Goal: Information Seeking & Learning: Learn about a topic

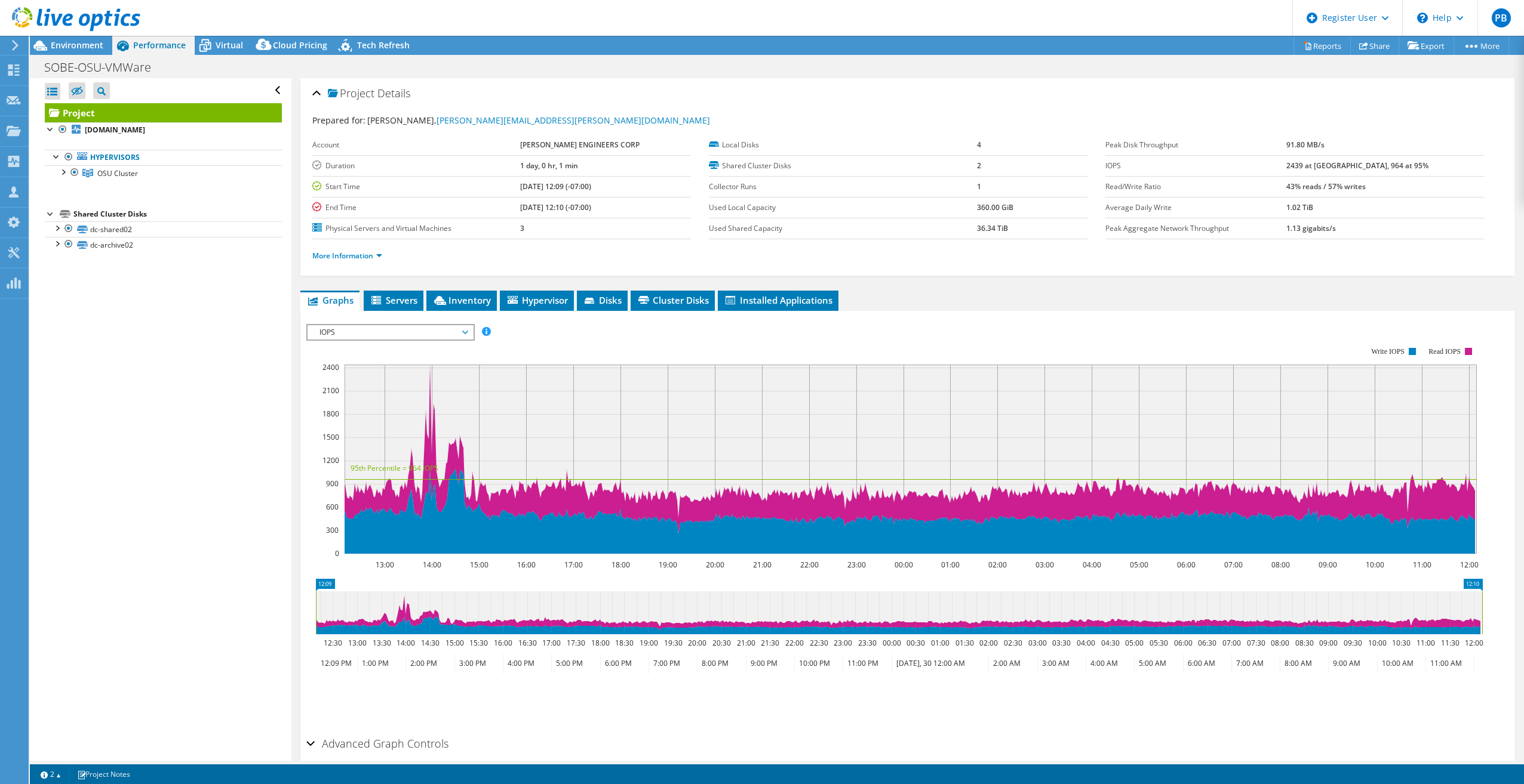
select select "USD"
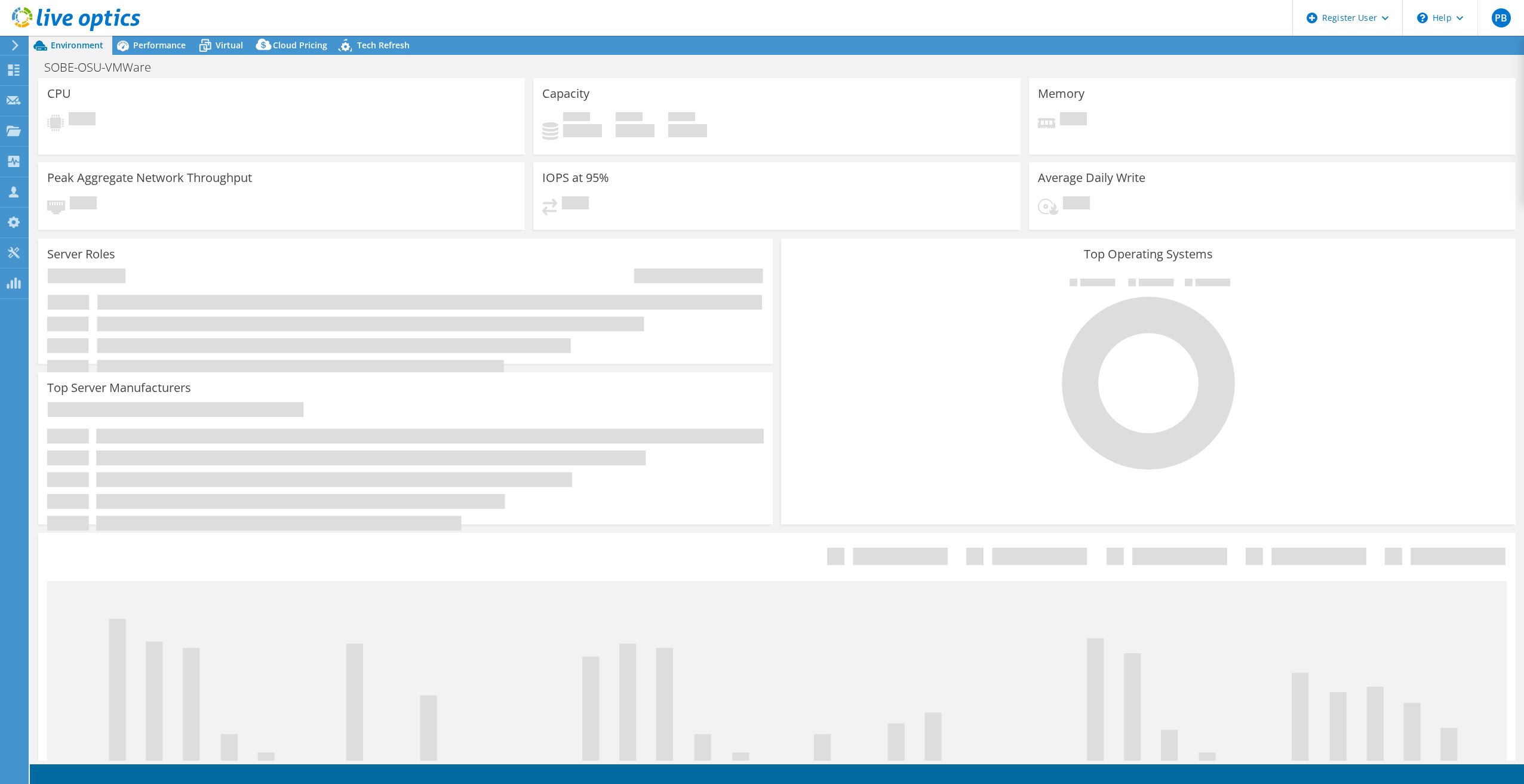
select select "USD"
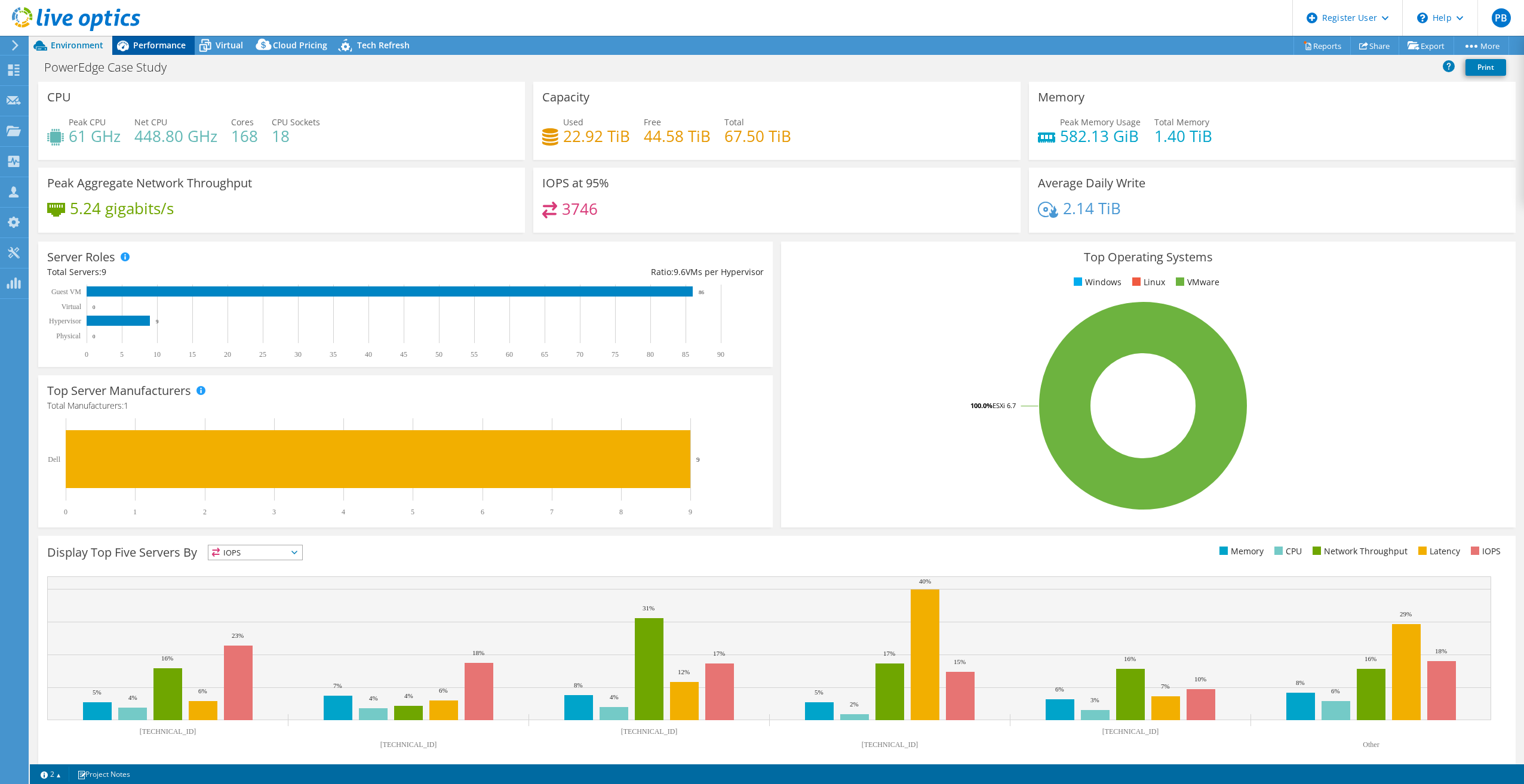
click at [150, 47] on span "Performance" at bounding box center [159, 44] width 52 height 12
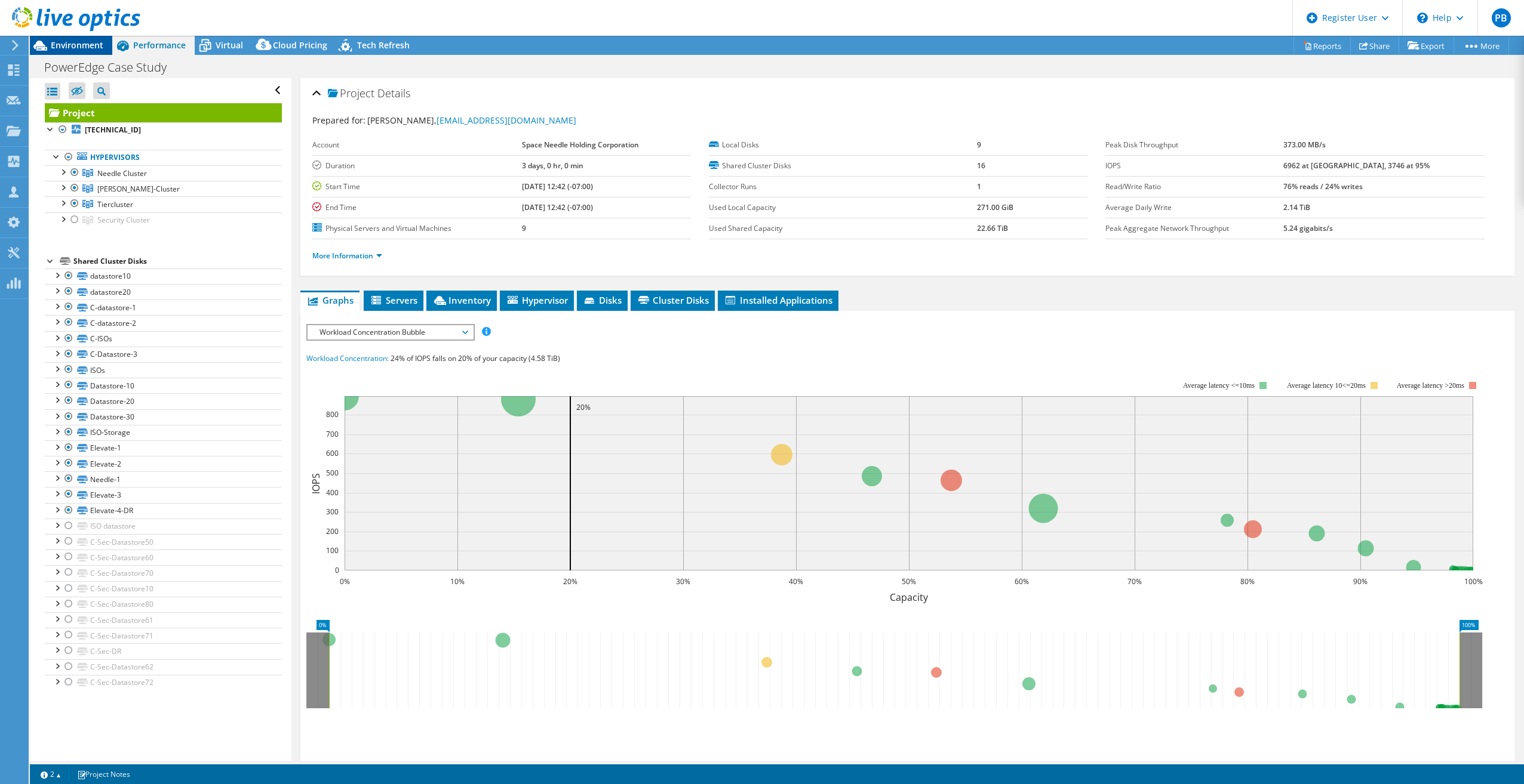
click at [94, 49] on span "Environment" at bounding box center [76, 44] width 52 height 12
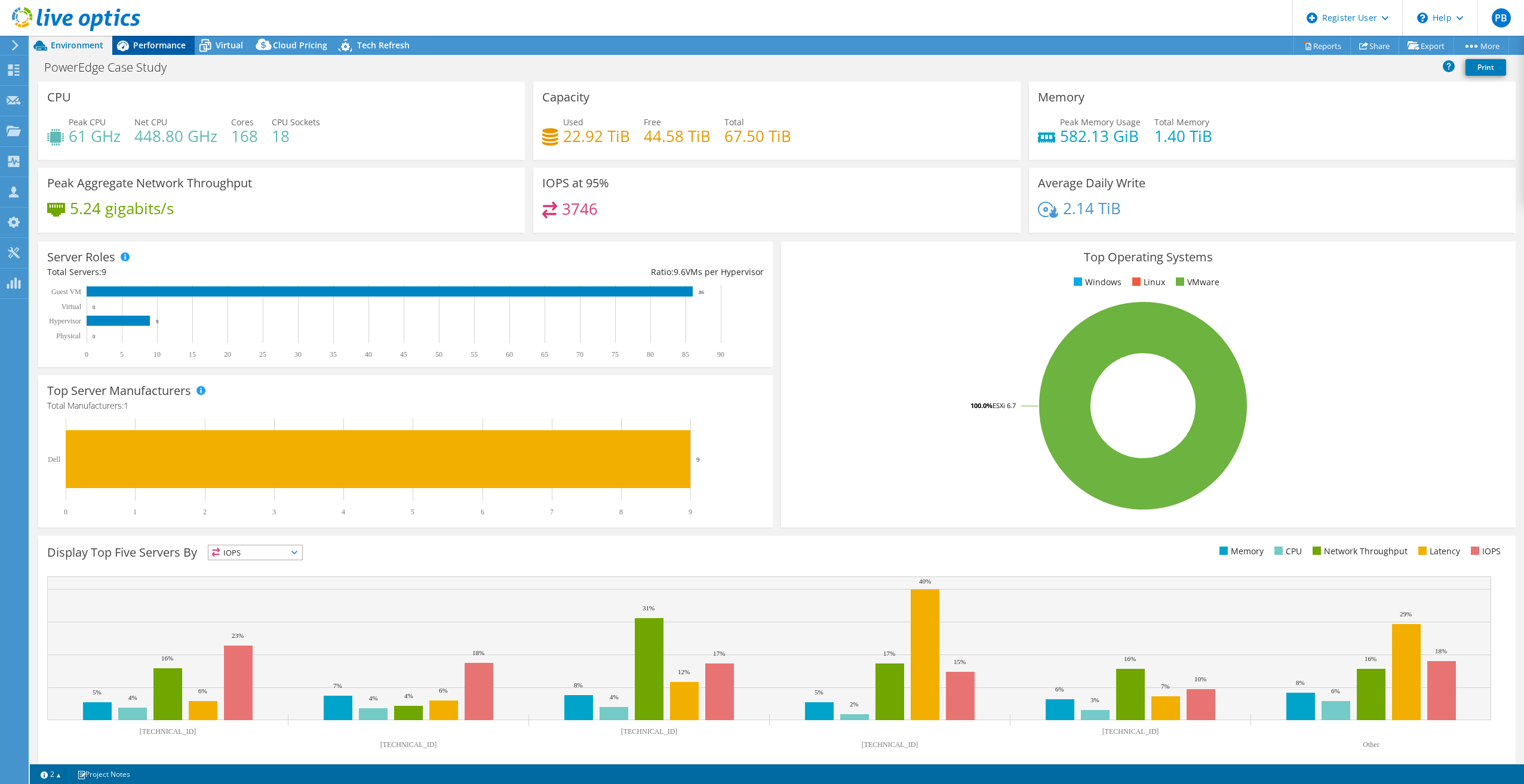
click at [179, 41] on span "Performance" at bounding box center [159, 44] width 52 height 12
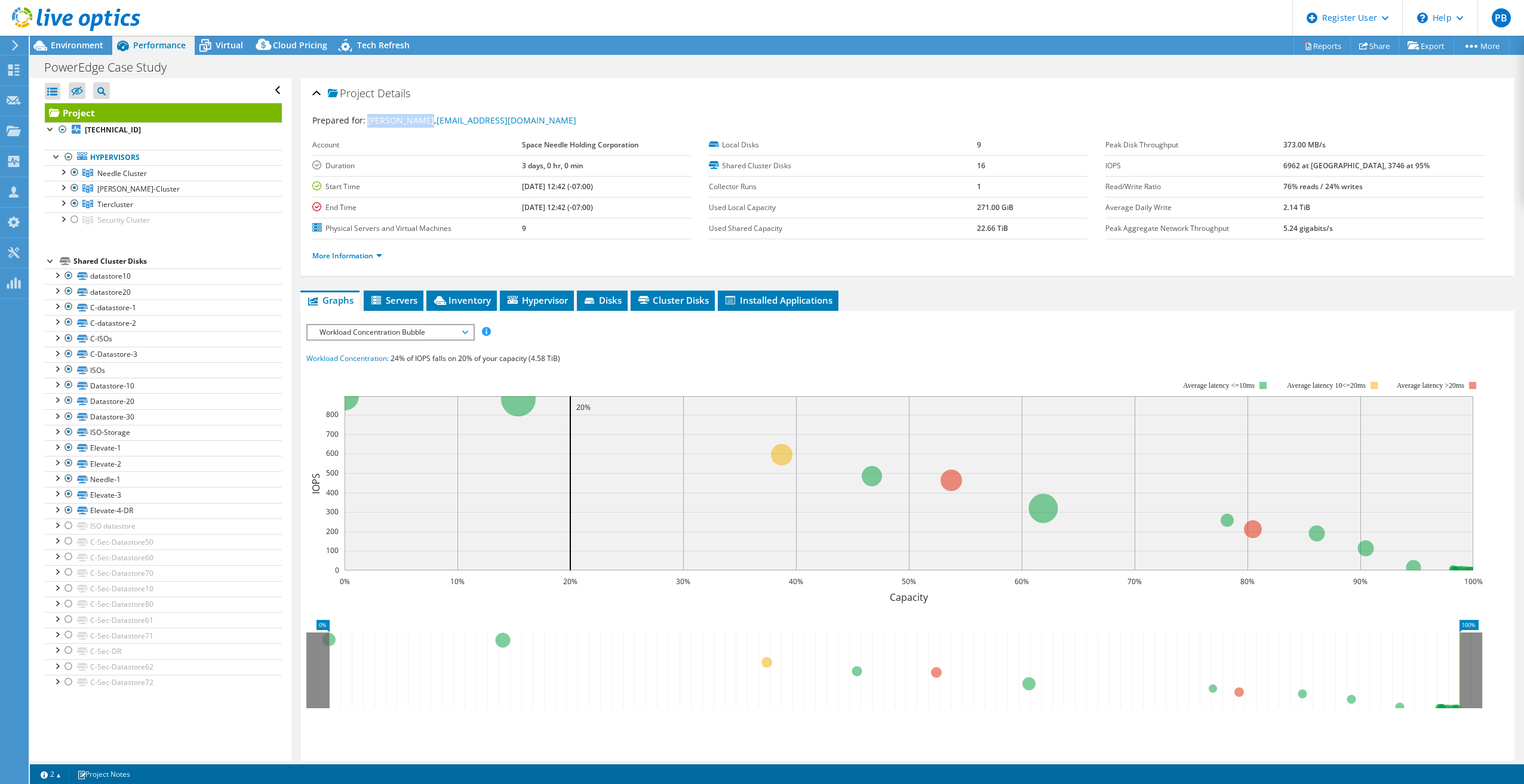
drag, startPoint x: 420, startPoint y: 117, endPoint x: 367, endPoint y: 117, distance: 53.0
click at [367, 117] on span "Mitchel Deeks, mitcheld@spaceneedle.com" at bounding box center [471, 120] width 209 height 12
copy span "Mitchel Deeks"
click at [79, 42] on span "Environment" at bounding box center [76, 44] width 52 height 12
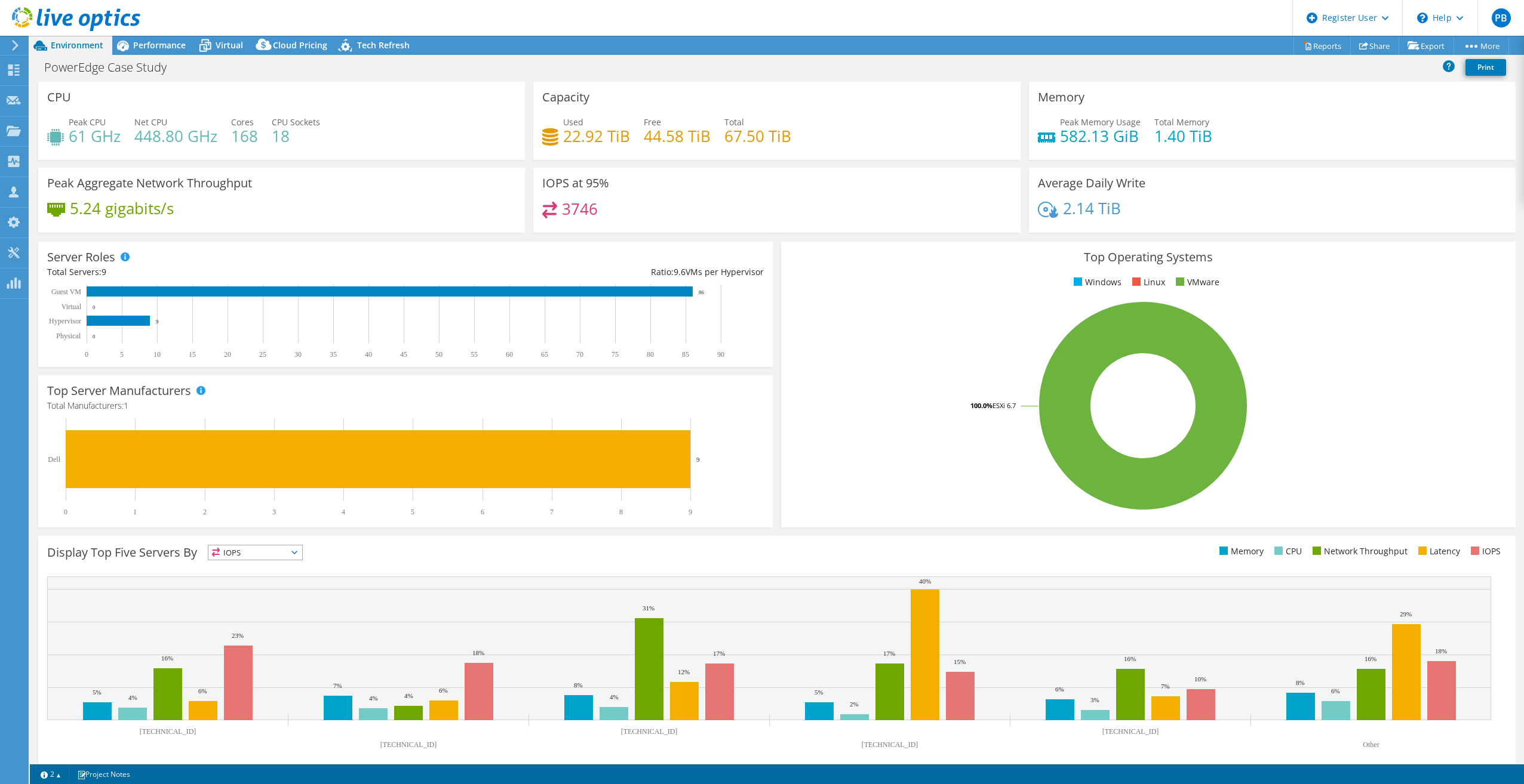
drag, startPoint x: 653, startPoint y: 207, endPoint x: 656, endPoint y: 215, distance: 8.5
drag, startPoint x: 656, startPoint y: 215, endPoint x: 436, endPoint y: 140, distance: 232.4
click at [433, 141] on div "Peak CPU 61 GHz Net CPU 448.80 GHz Cores 168 CPU Sockets 18" at bounding box center [282, 135] width 469 height 39
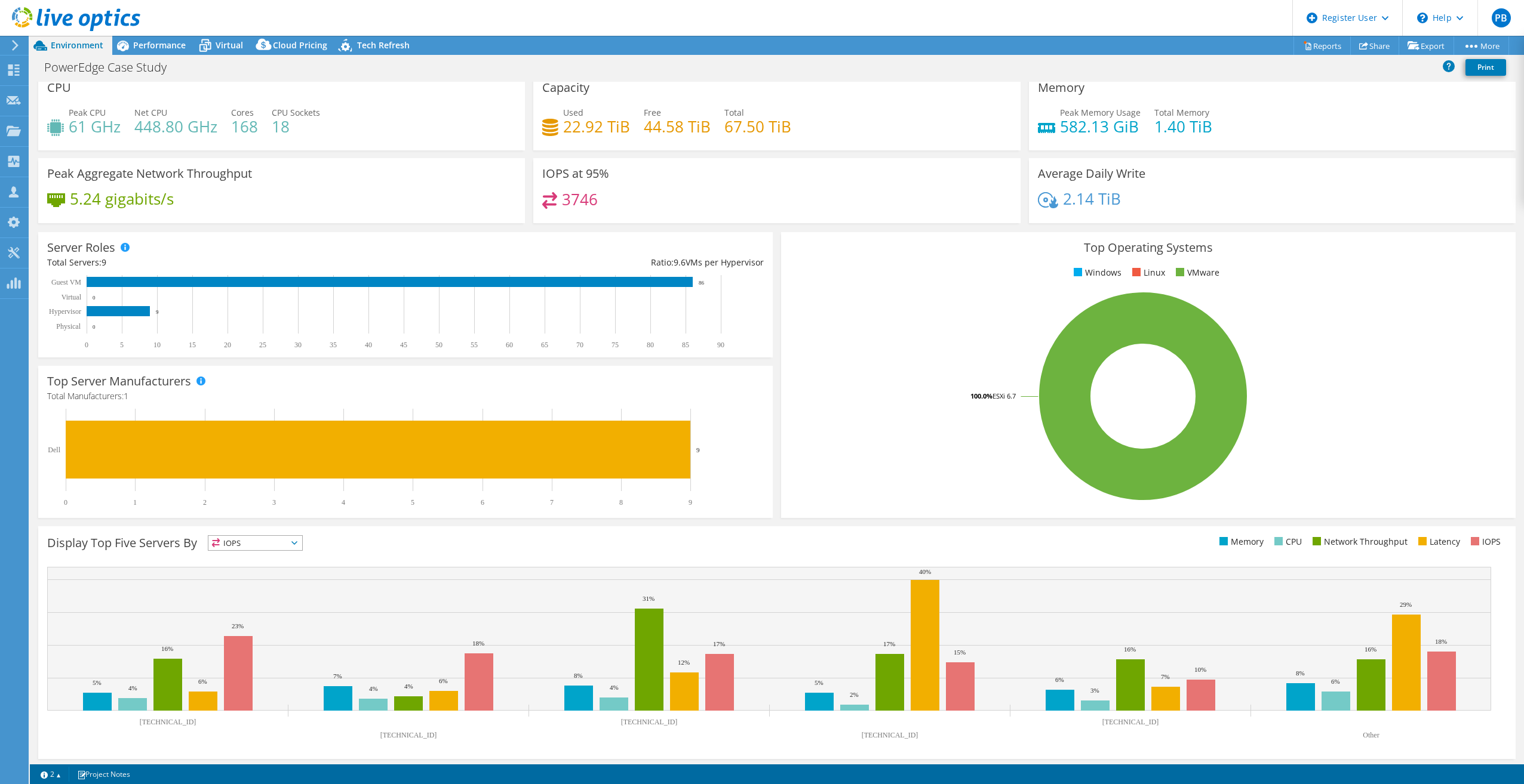
scroll to position [12, 0]
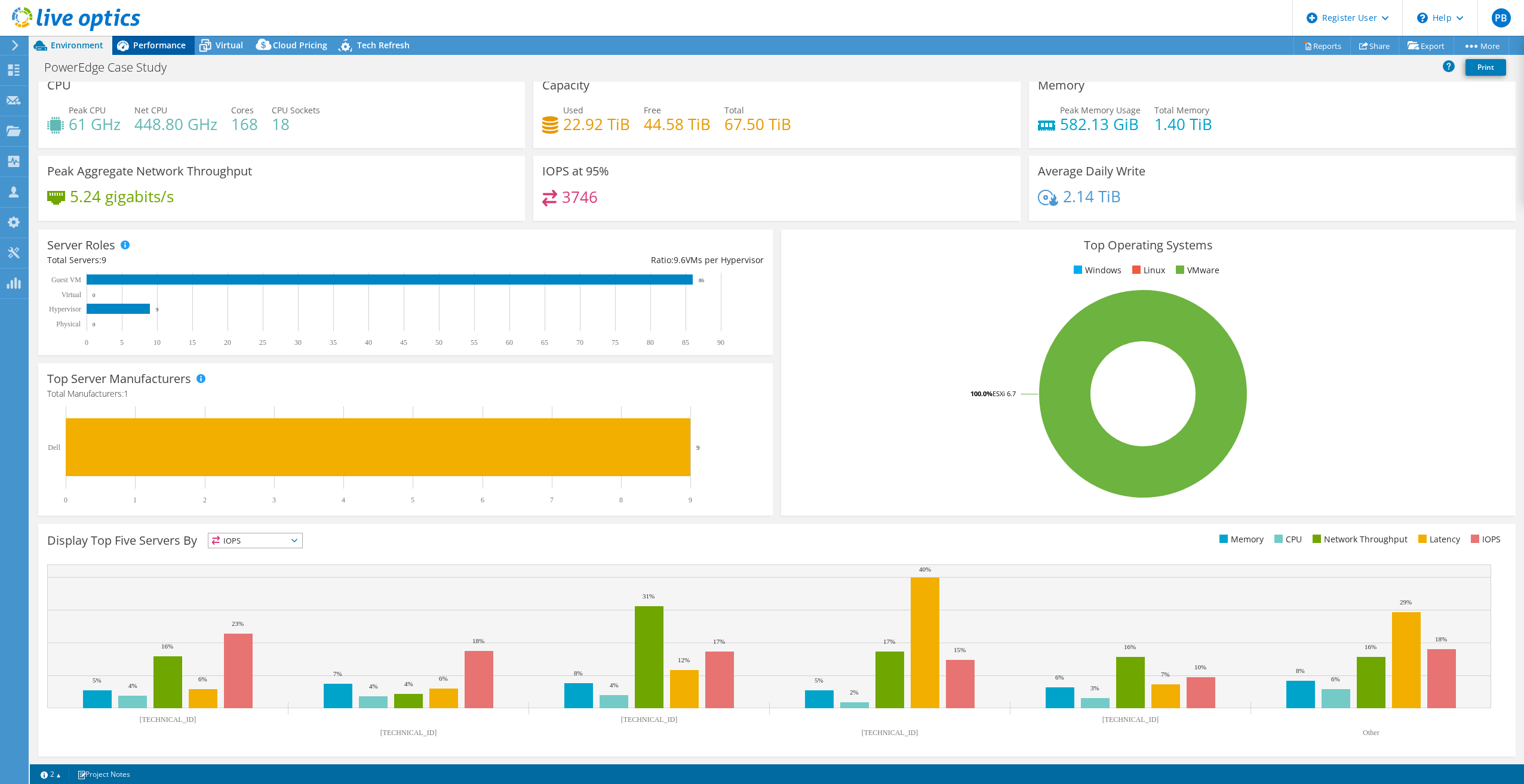
click at [143, 38] on div "Performance" at bounding box center [153, 45] width 83 height 20
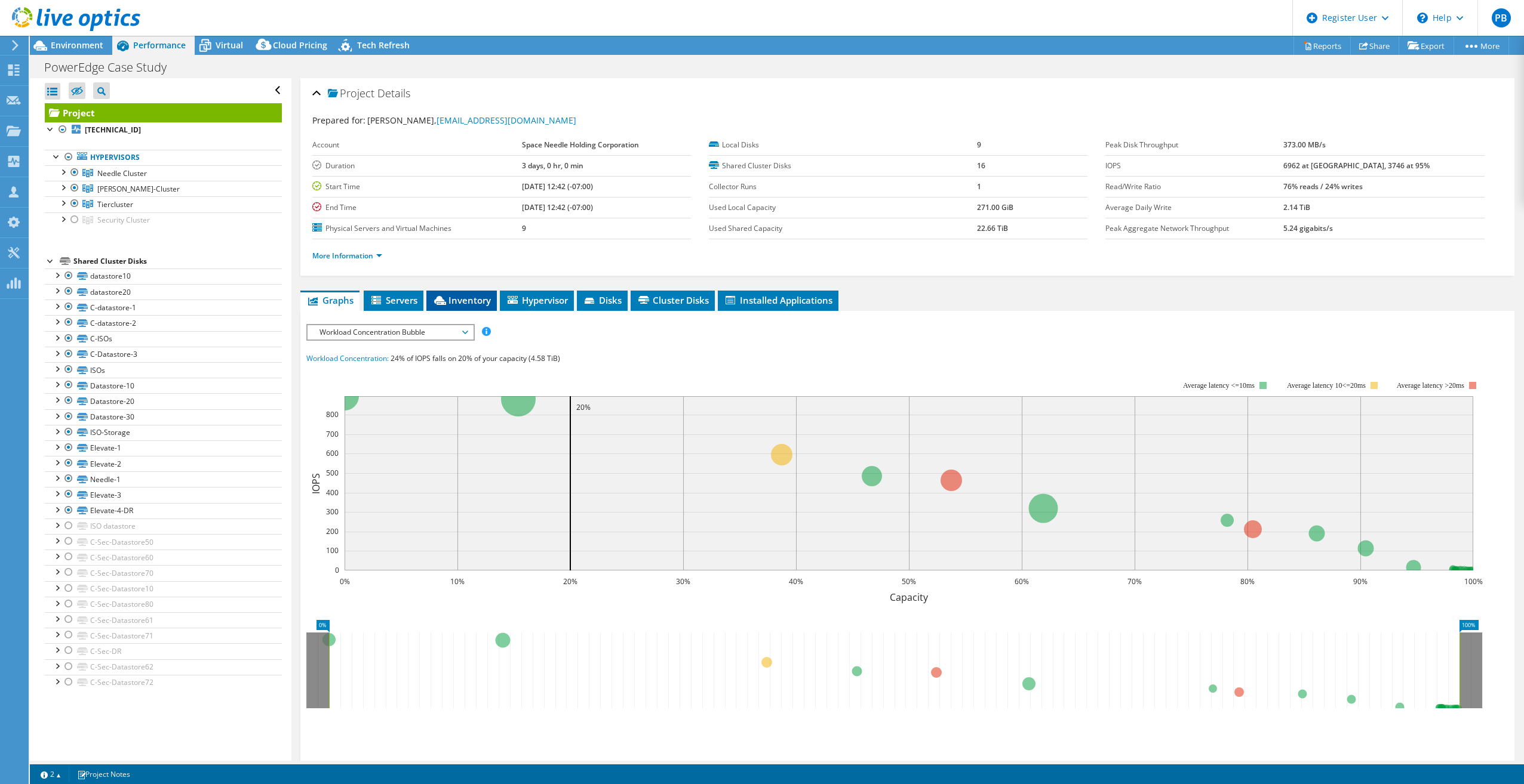
click at [475, 296] on span "Inventory" at bounding box center [462, 299] width 59 height 12
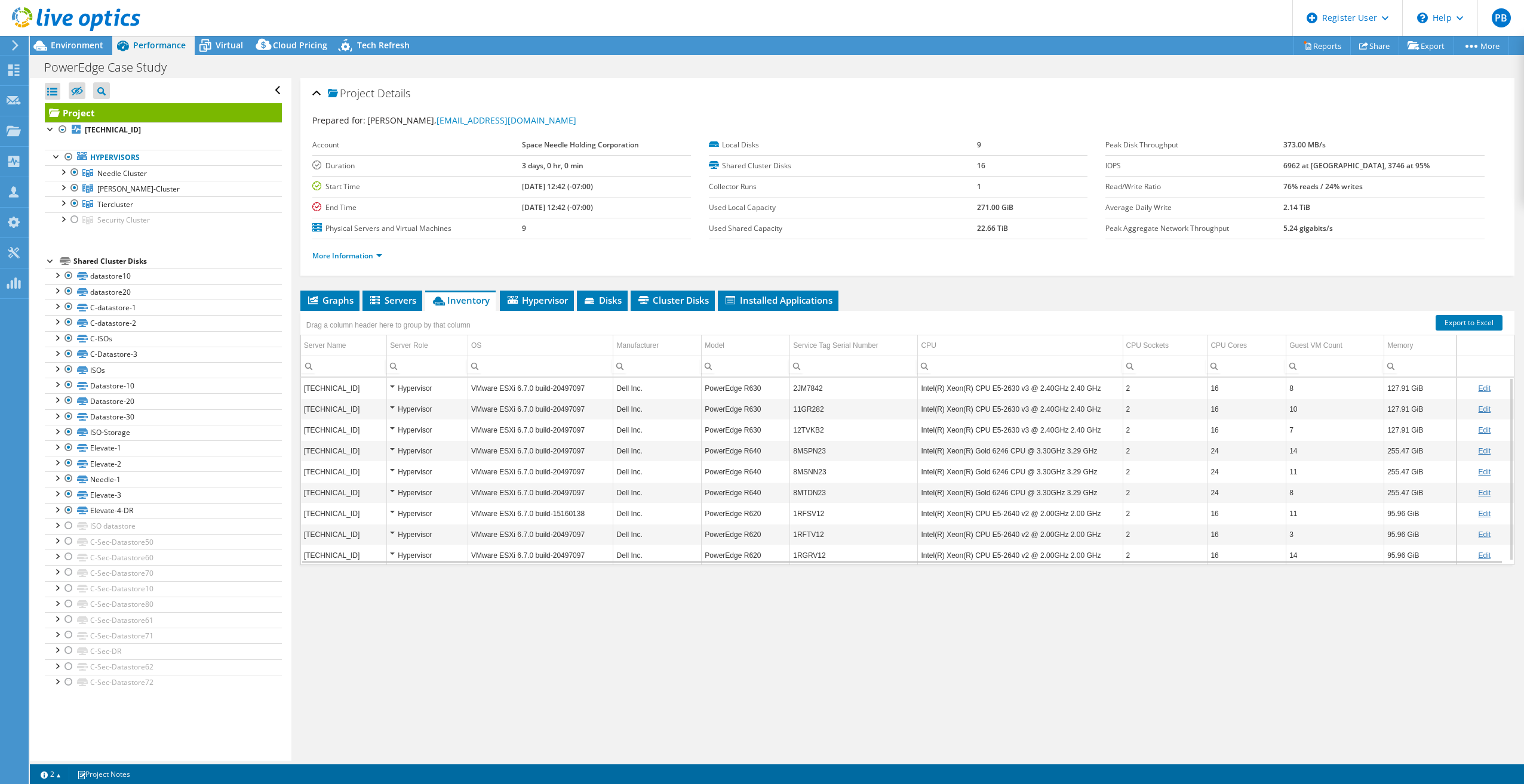
click at [806, 384] on td "2JM7842" at bounding box center [853, 389] width 128 height 21
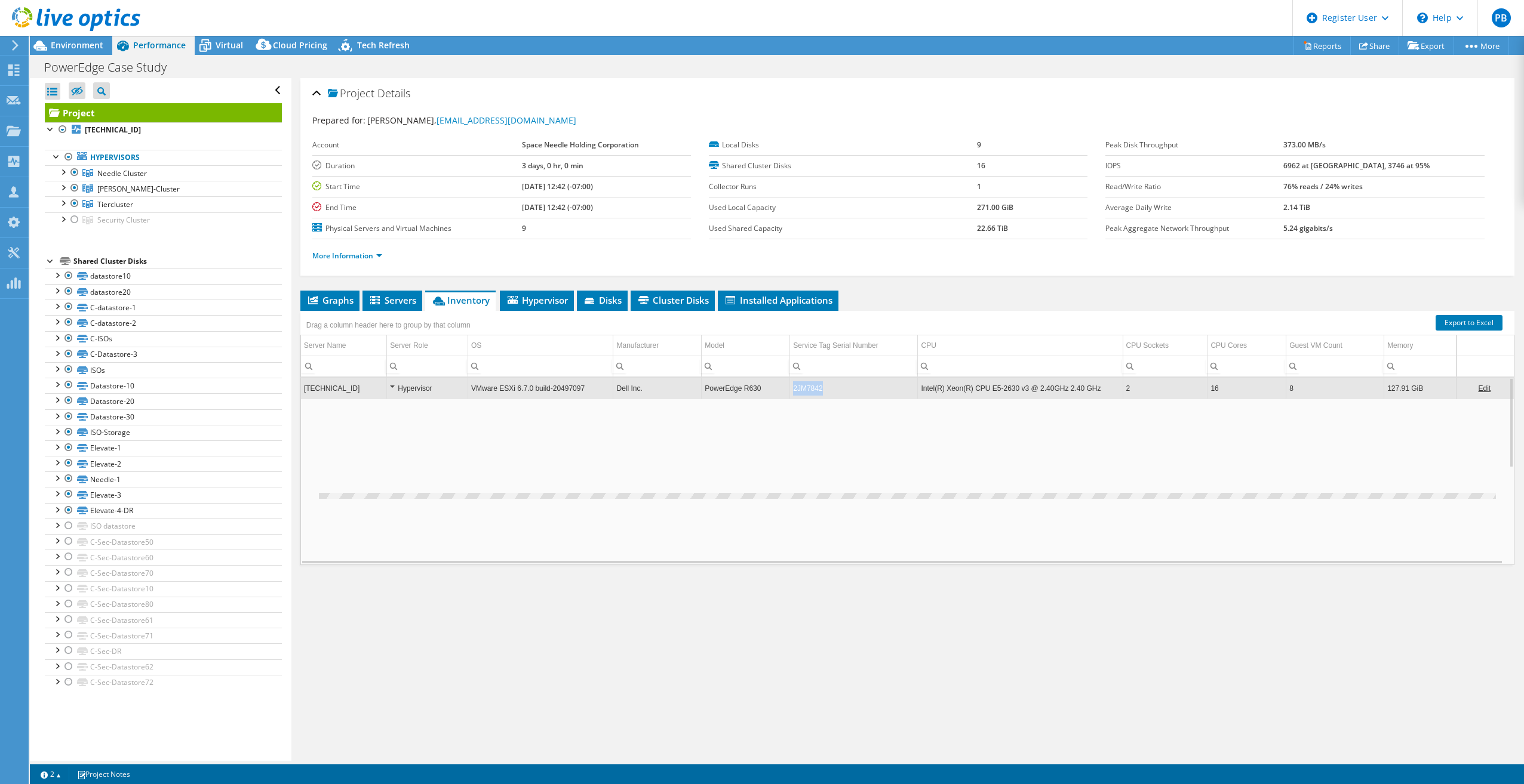
click at [806, 384] on td "2JM7842" at bounding box center [853, 389] width 128 height 21
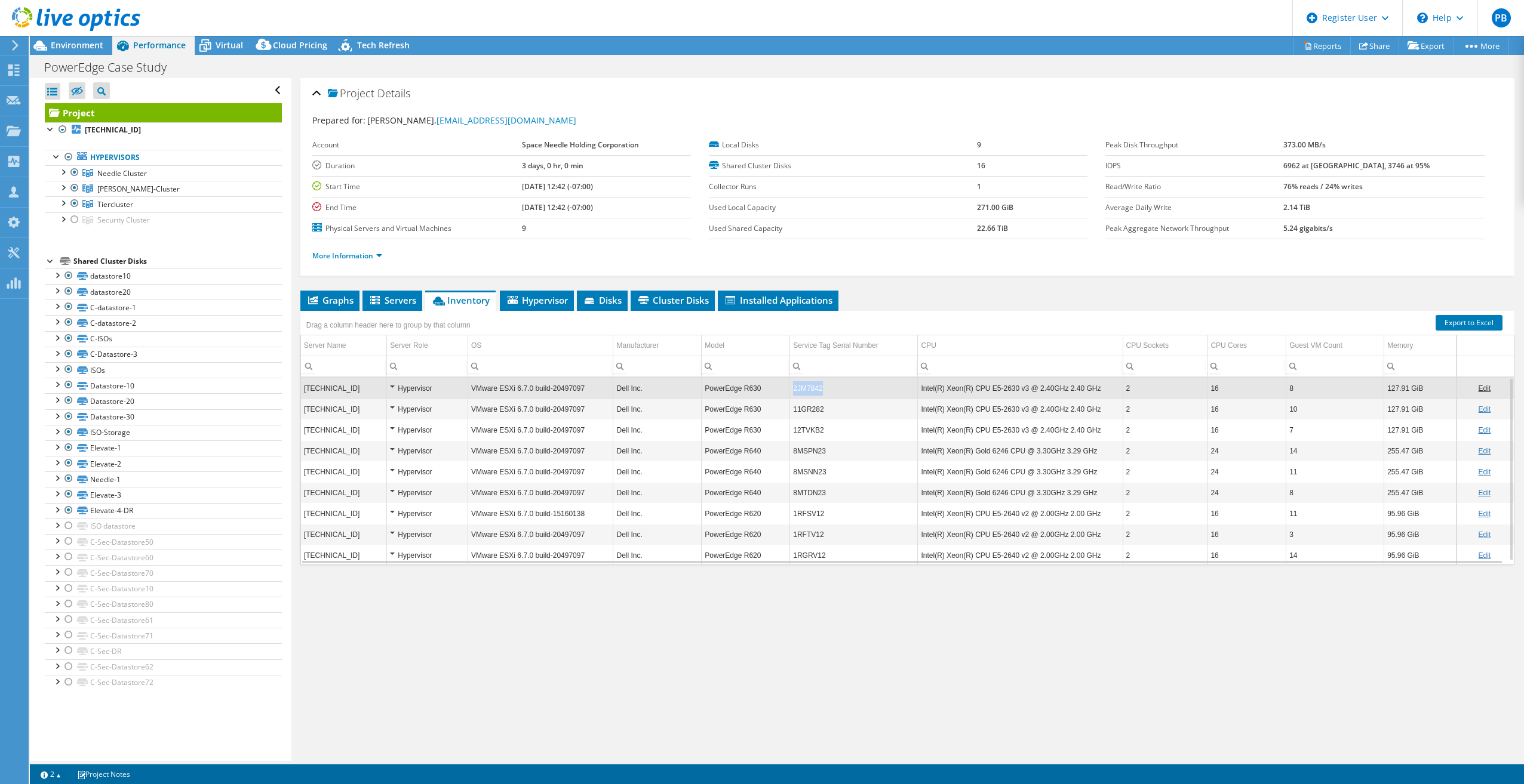
copy td "2JM7842"
drag, startPoint x: 834, startPoint y: 382, endPoint x: 790, endPoint y: 384, distance: 44.0
click at [790, 384] on td "2JM7842" at bounding box center [853, 389] width 128 height 21
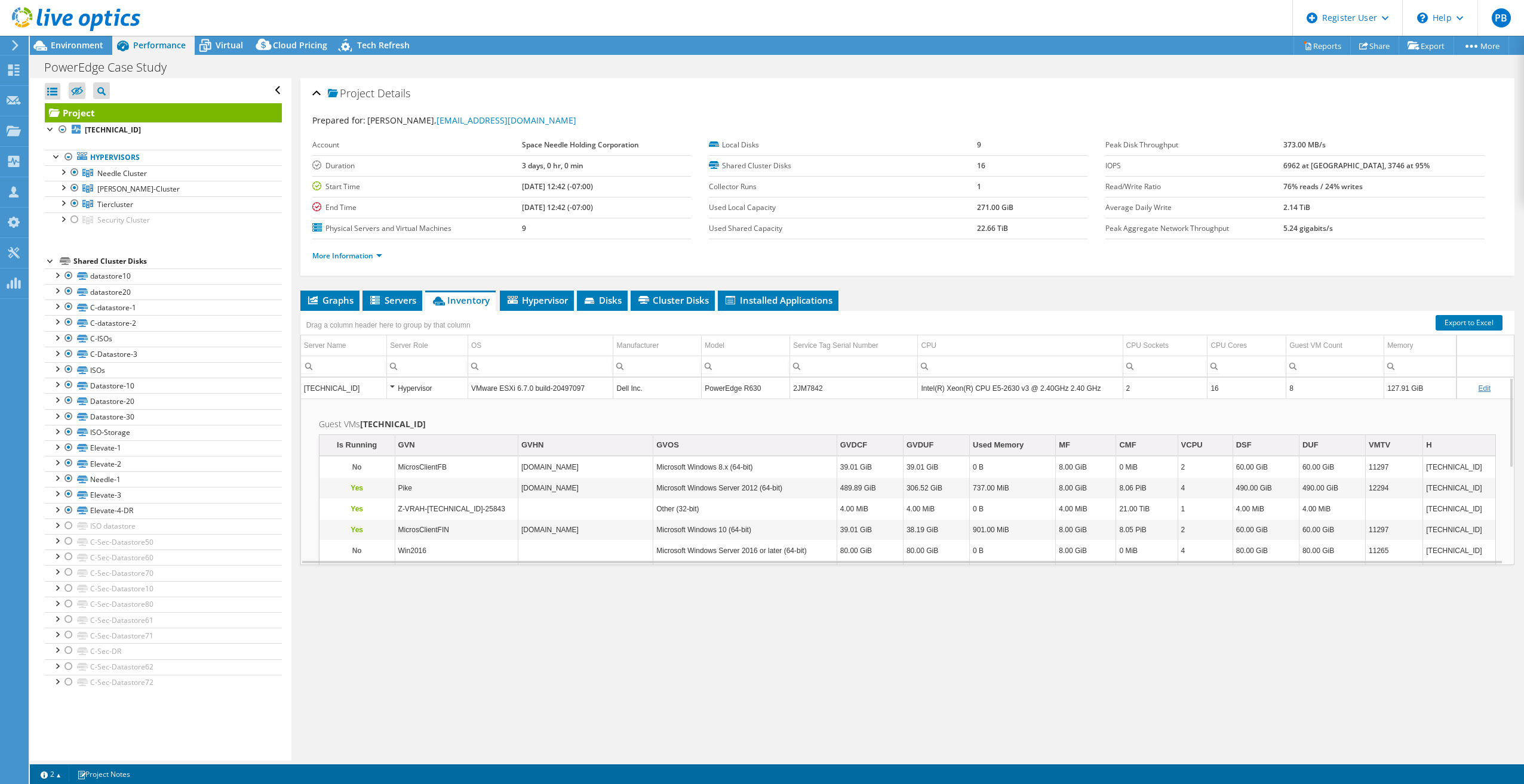
click at [846, 385] on td "2JM7842" at bounding box center [853, 389] width 128 height 21
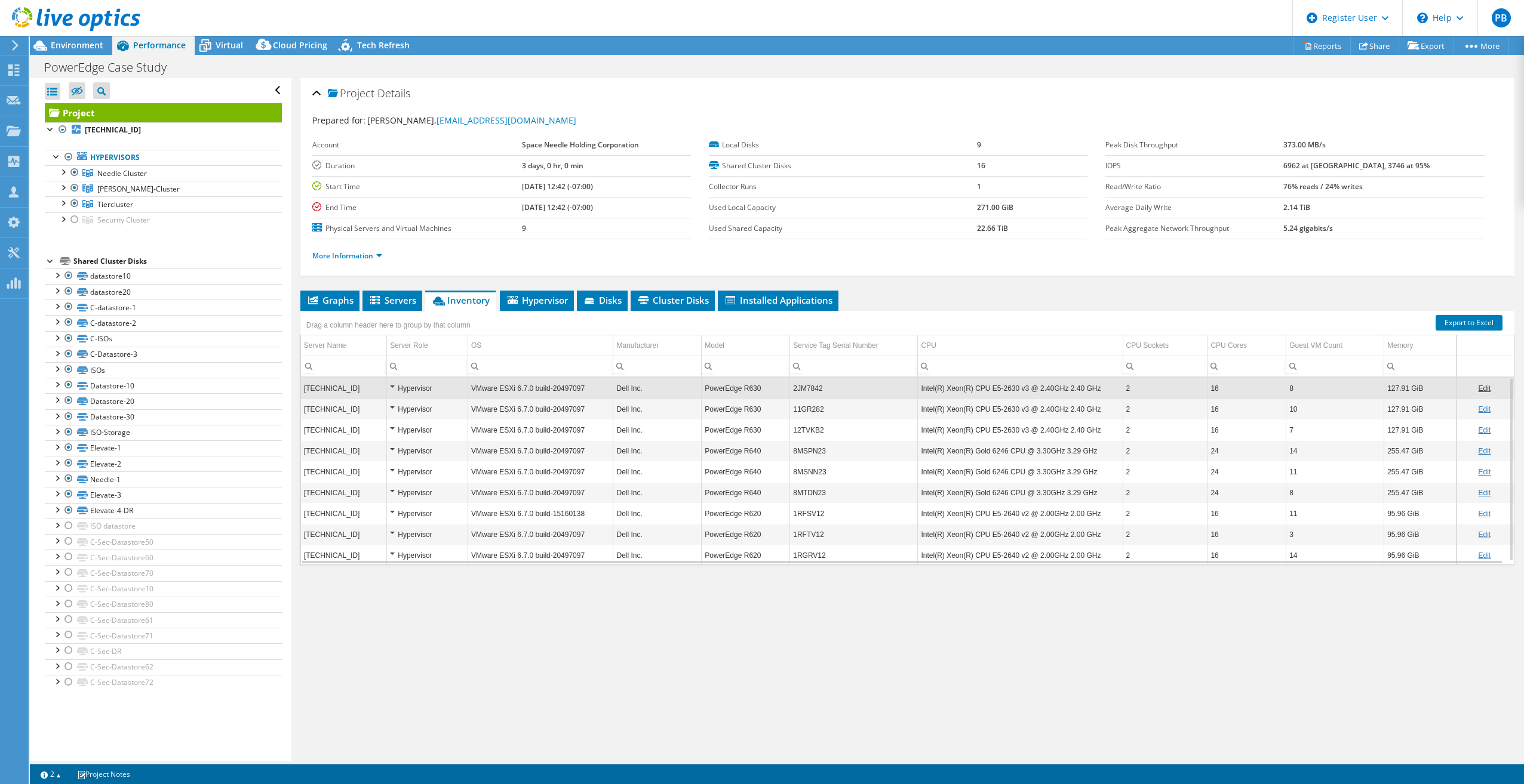
drag, startPoint x: 1244, startPoint y: 602, endPoint x: 1051, endPoint y: 615, distance: 193.4
click at [1047, 617] on div "Project Details Prepared for: Mitchel Deeks, mitcheld@spaceneedle.com Account S…" at bounding box center [907, 419] width 1232 height 683
click at [536, 301] on span "Hypervisor" at bounding box center [536, 299] width 62 height 12
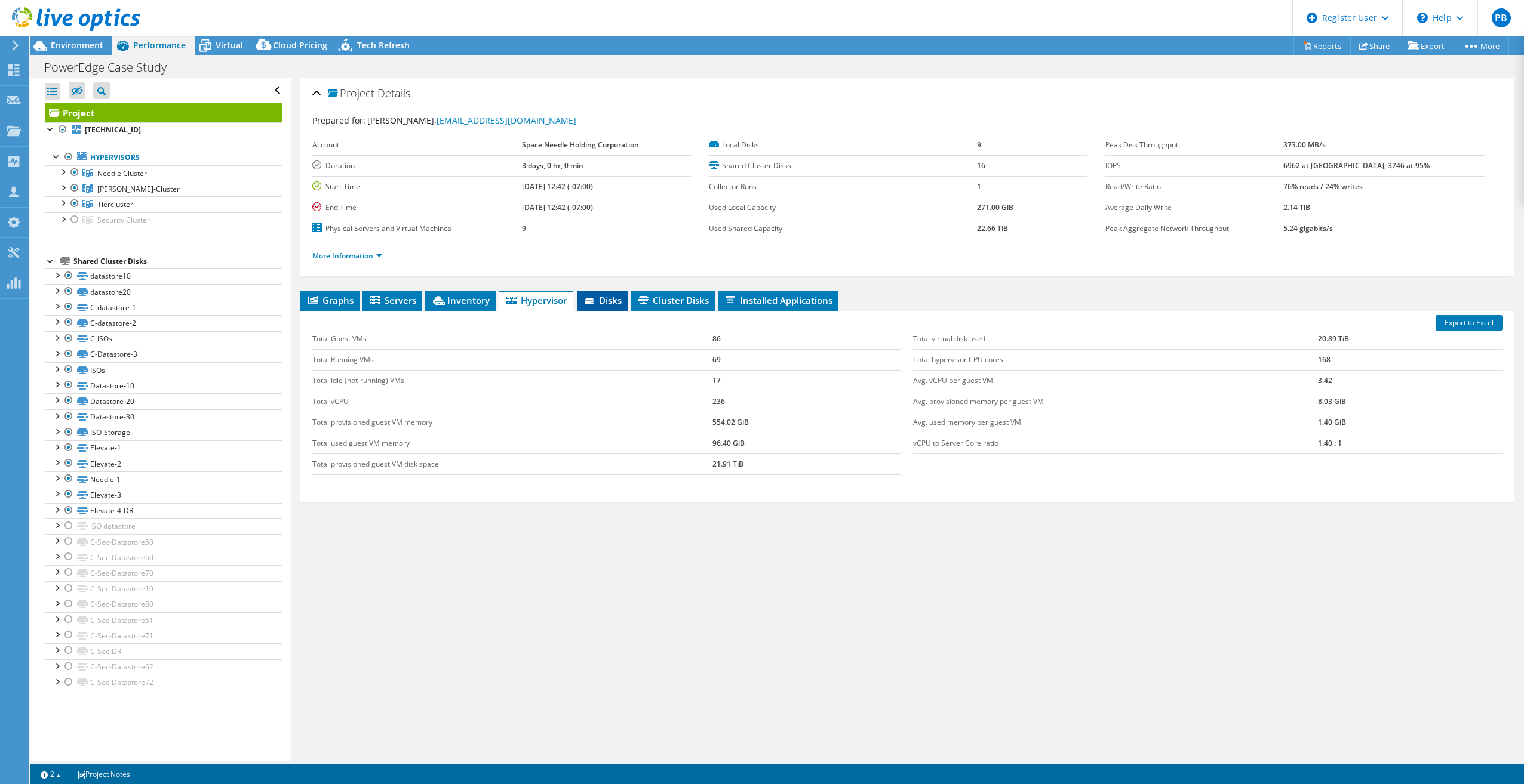
click at [604, 299] on span "Disks" at bounding box center [602, 299] width 39 height 12
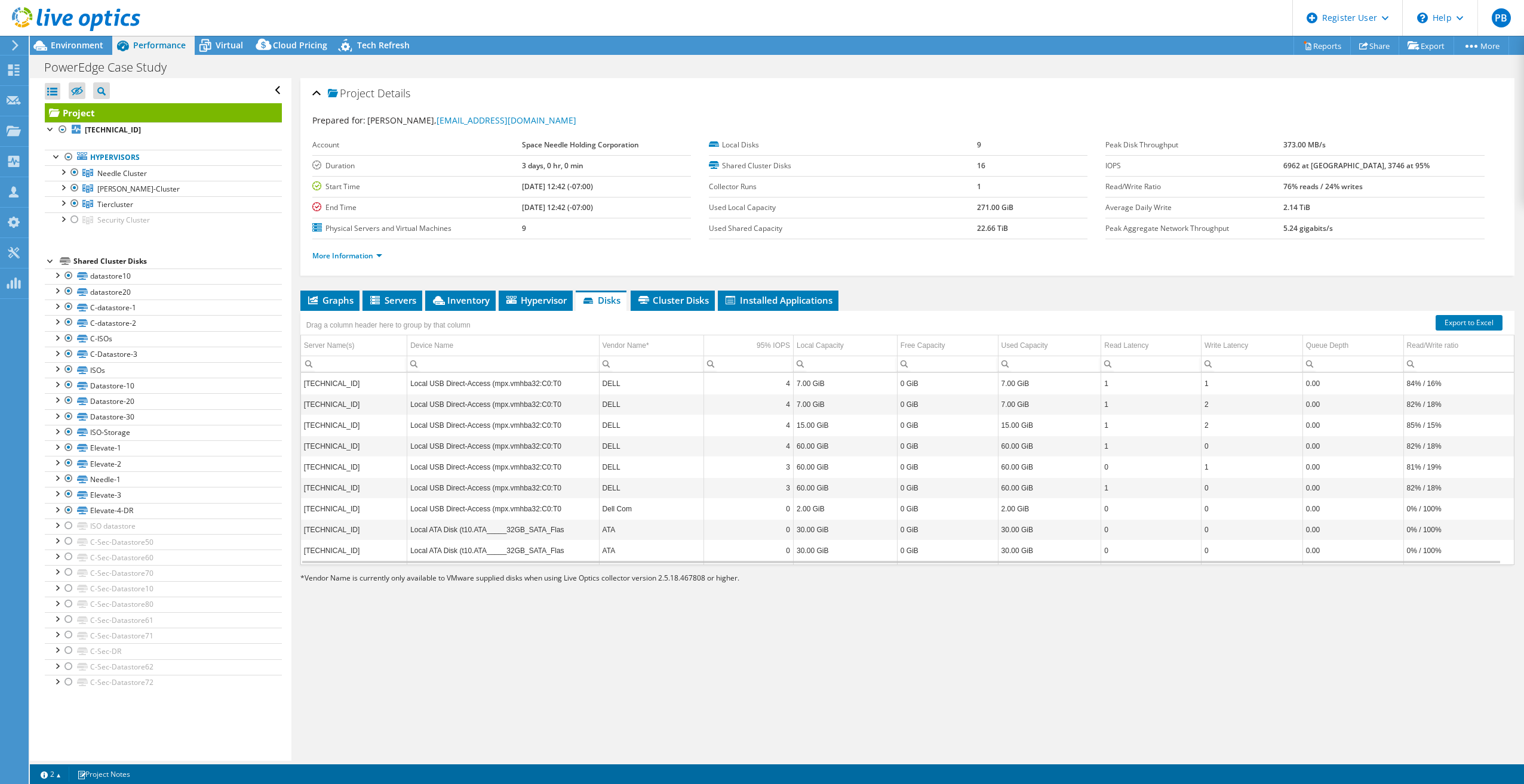
scroll to position [4, 0]
click at [408, 303] on span "Servers" at bounding box center [393, 299] width 48 height 12
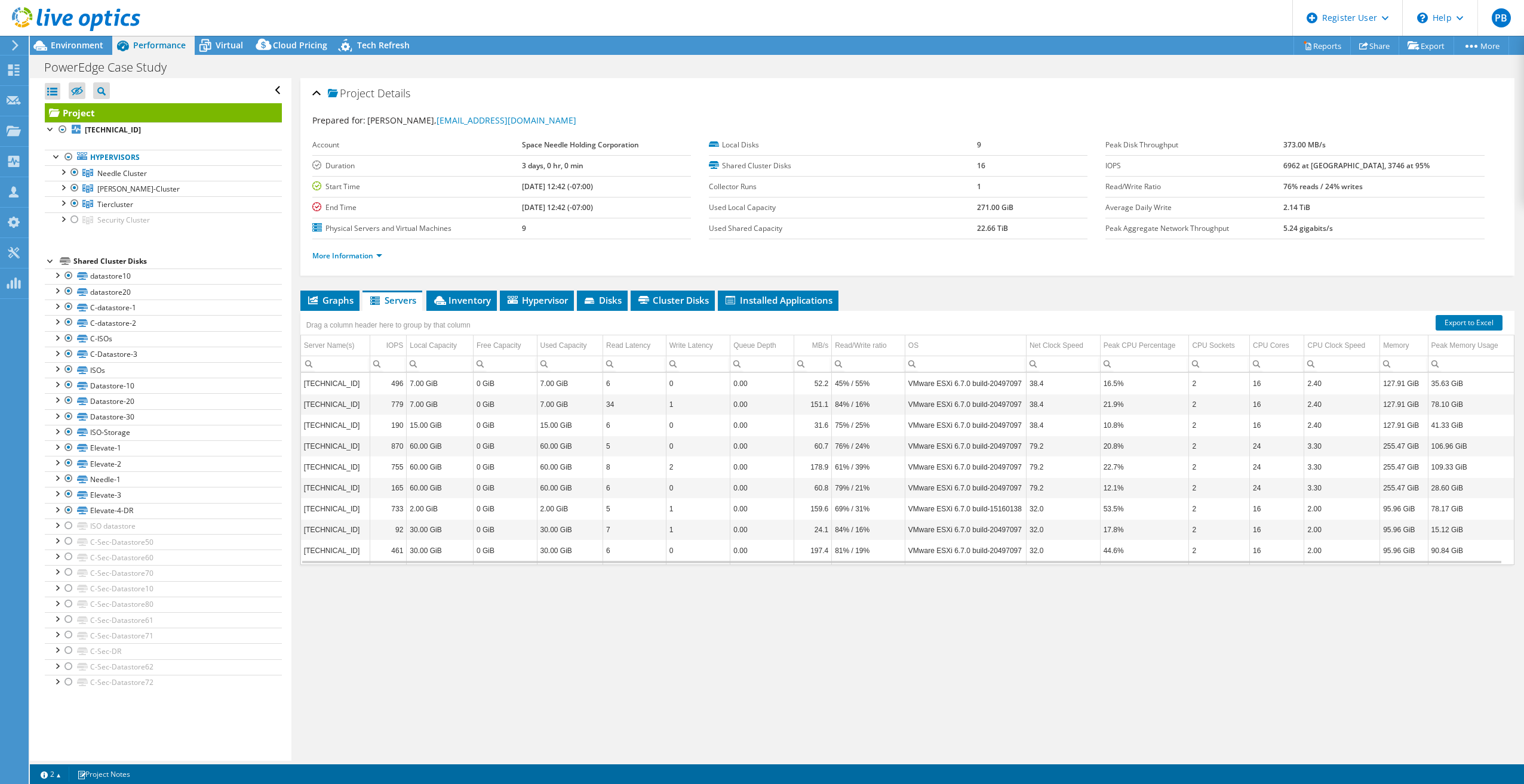
click at [480, 285] on div "Project Details Prepared for: Mitchel Deeks, mitcheld@spaceneedle.com Account S…" at bounding box center [907, 419] width 1232 height 683
click at [479, 298] on span "Inventory" at bounding box center [462, 299] width 59 height 12
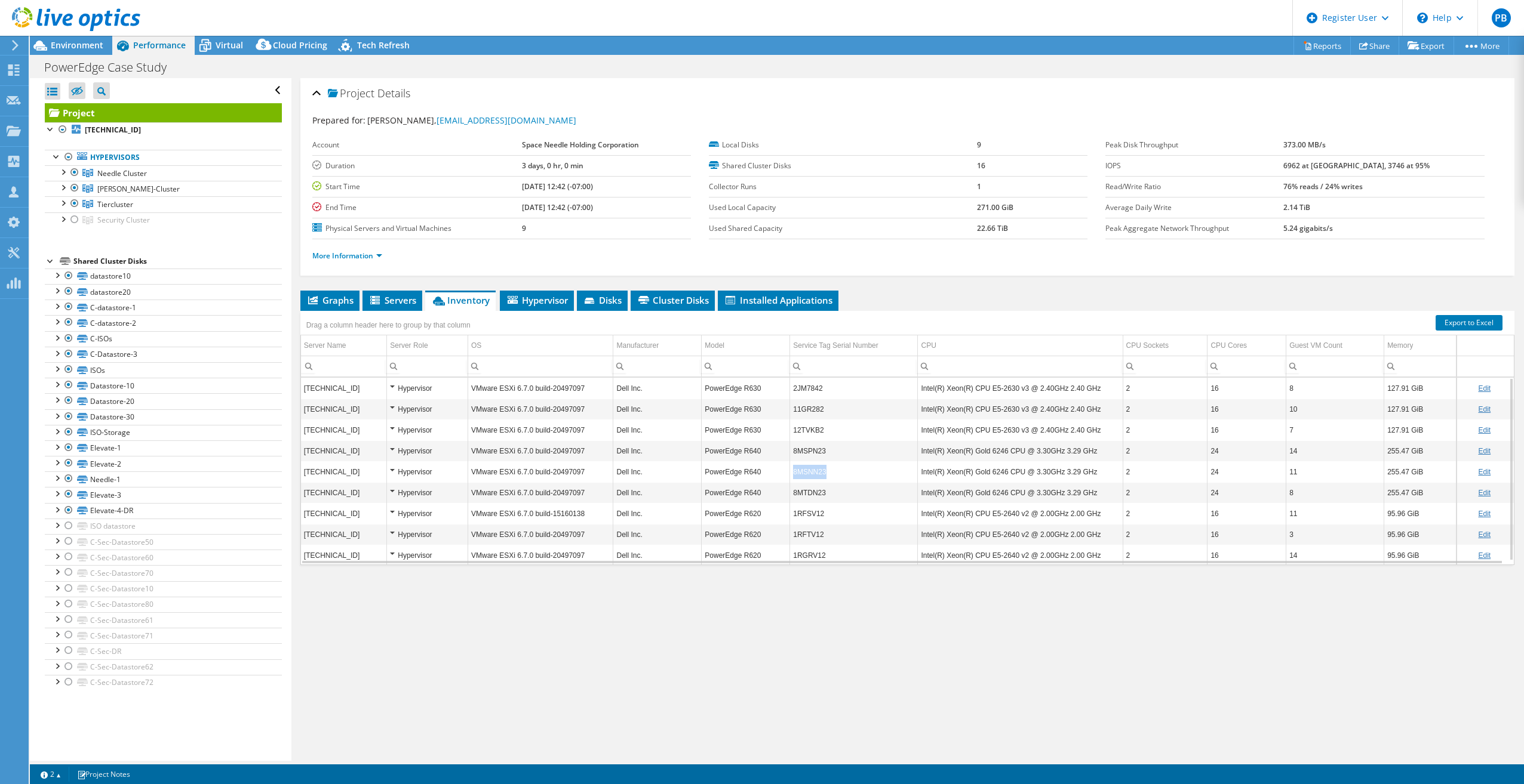
copy td "8MSNN23"
drag, startPoint x: 812, startPoint y: 469, endPoint x: 790, endPoint y: 469, distance: 22.0
click at [790, 469] on td "8MSNN23" at bounding box center [853, 472] width 128 height 21
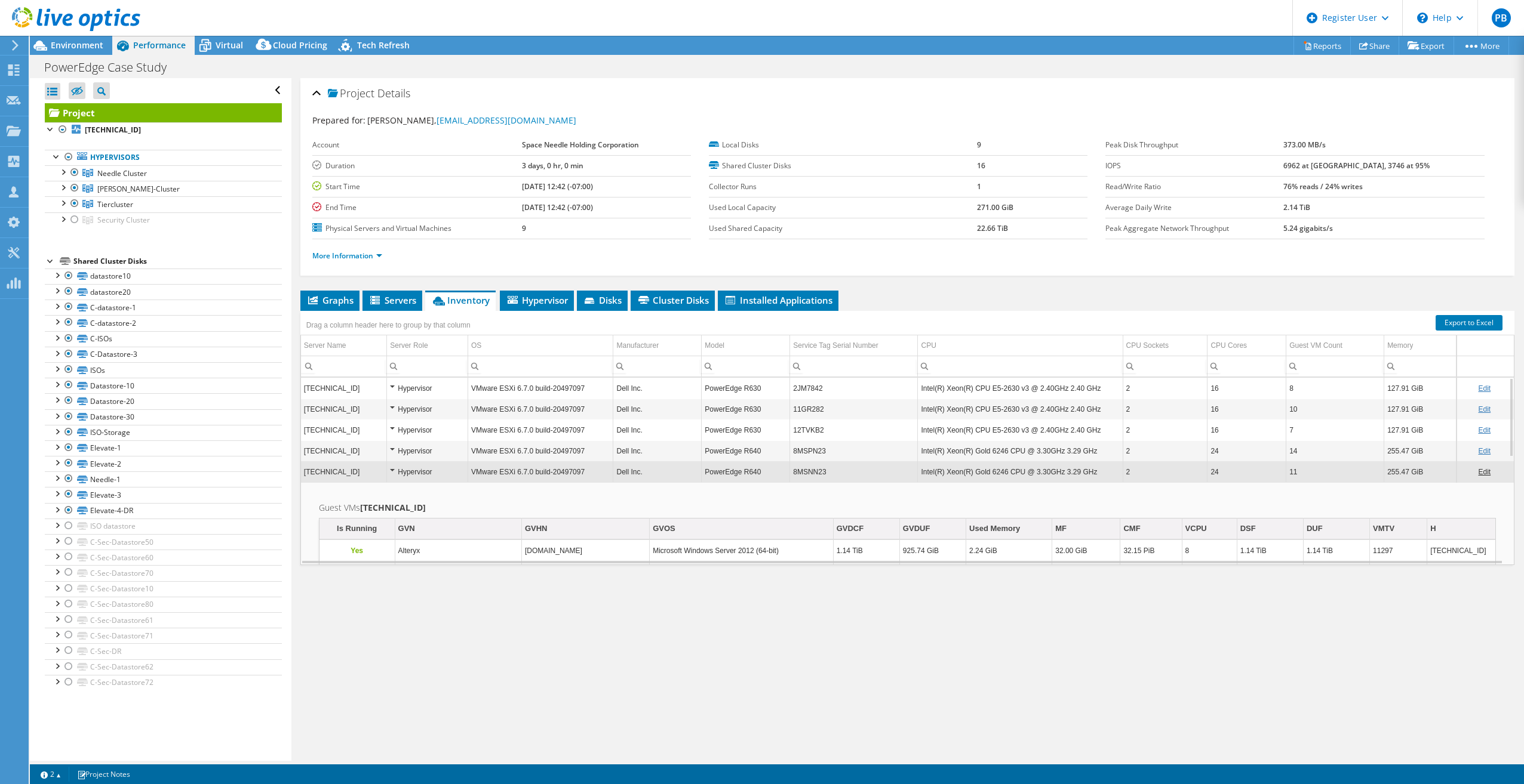
click at [851, 445] on td "8MSPN23" at bounding box center [853, 451] width 128 height 21
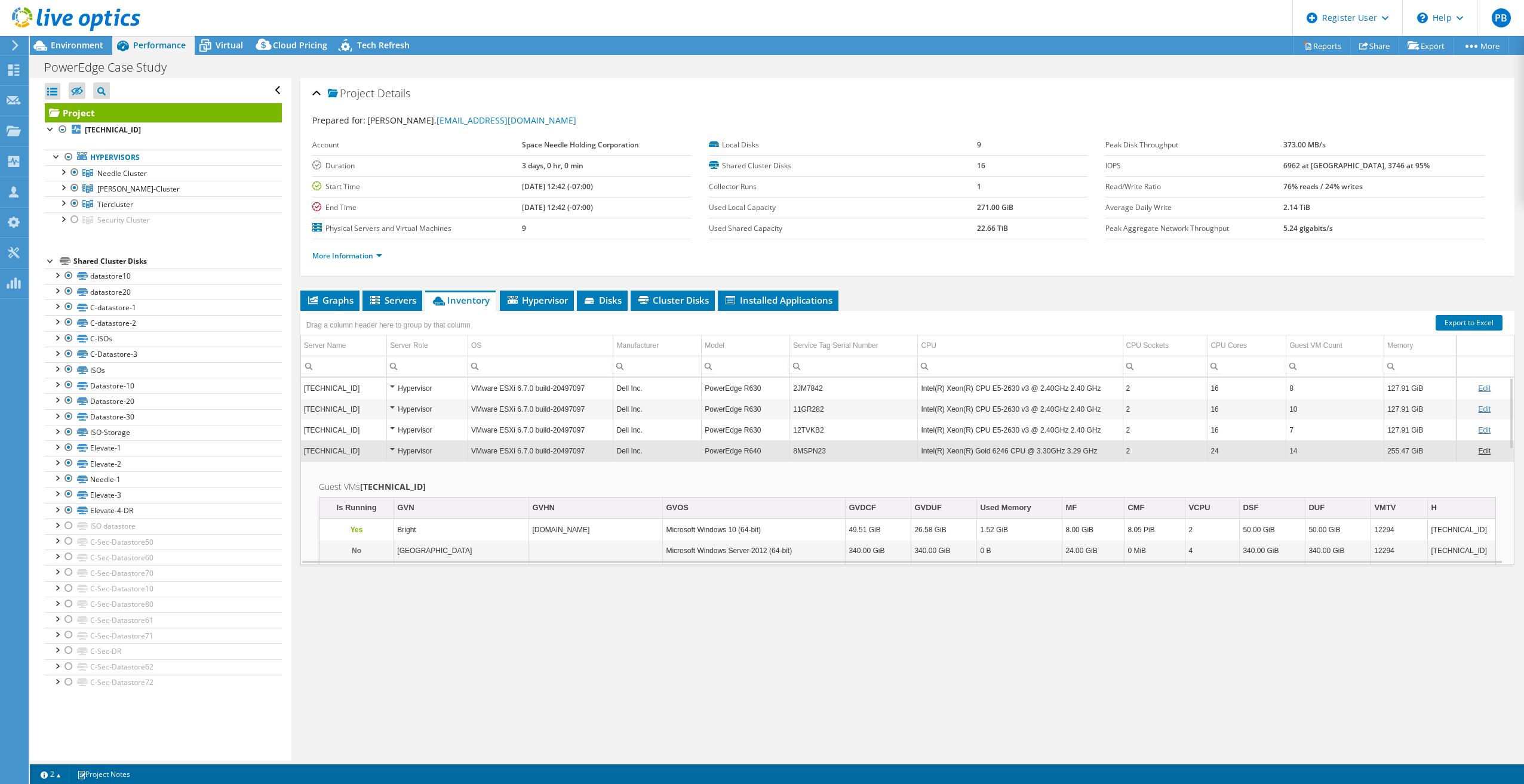
click at [817, 450] on td "8MSPN23" at bounding box center [853, 451] width 128 height 21
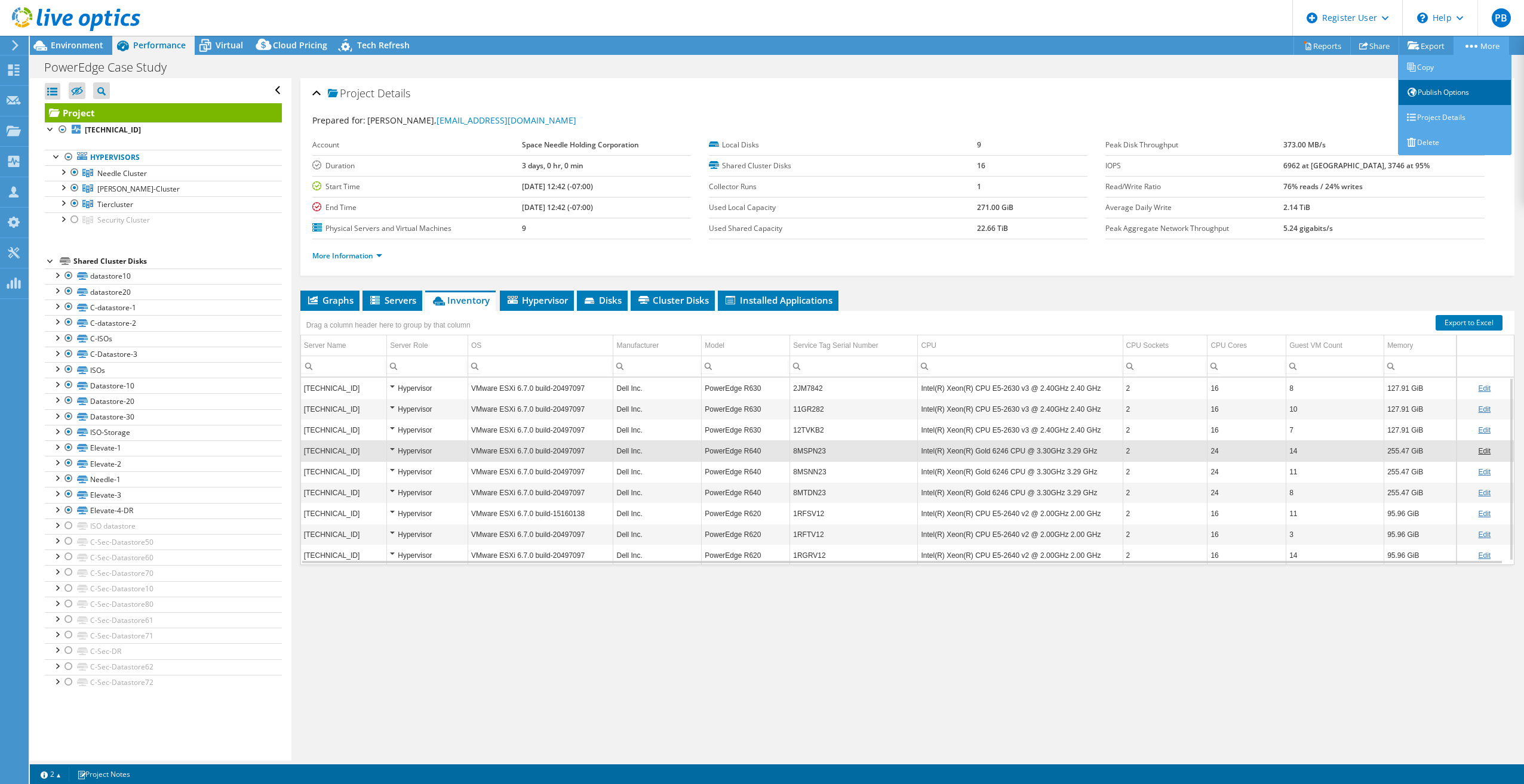
click at [1452, 93] on link "Publish Options" at bounding box center [1455, 92] width 114 height 25
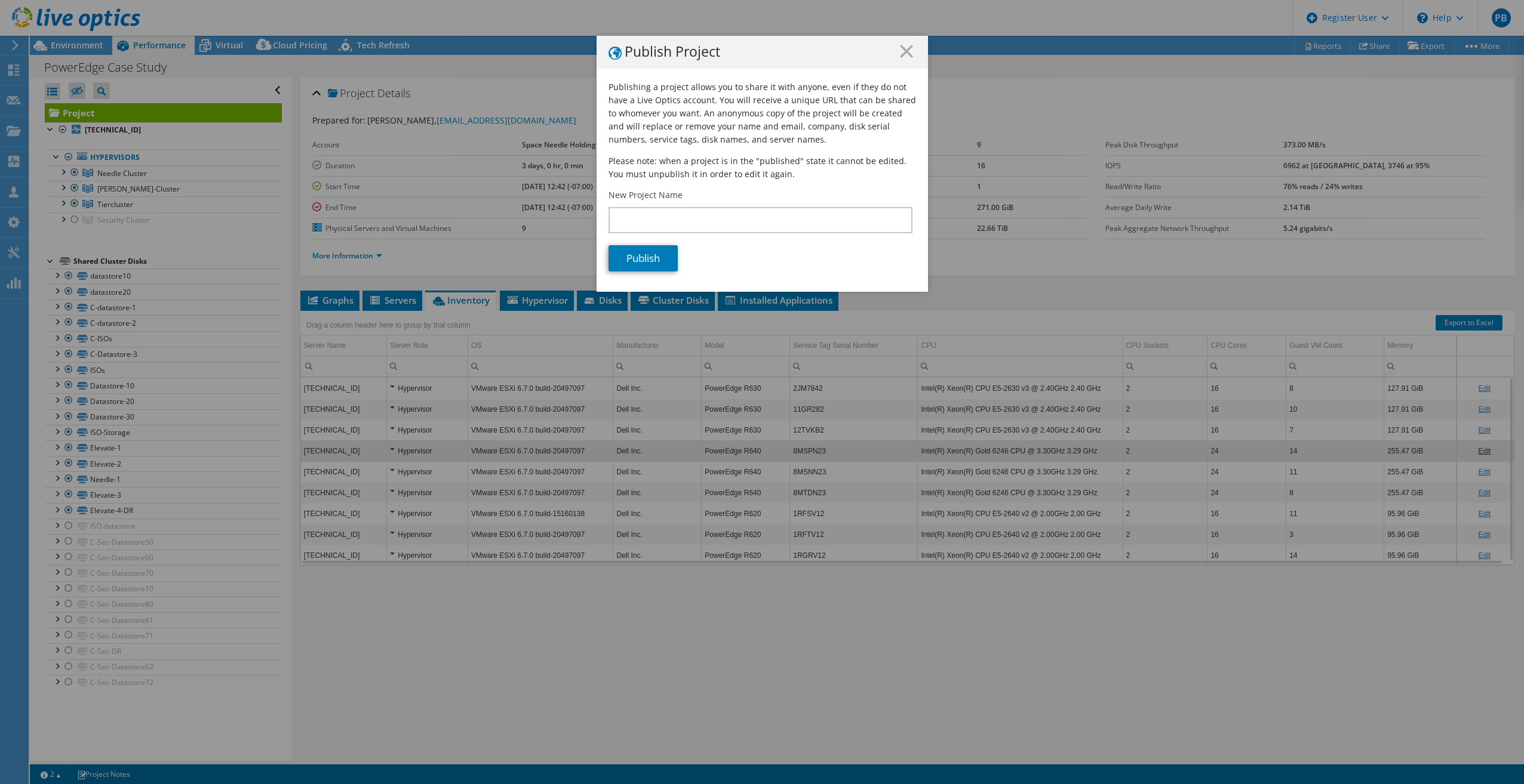
click at [900, 47] on icon at bounding box center [906, 51] width 13 height 13
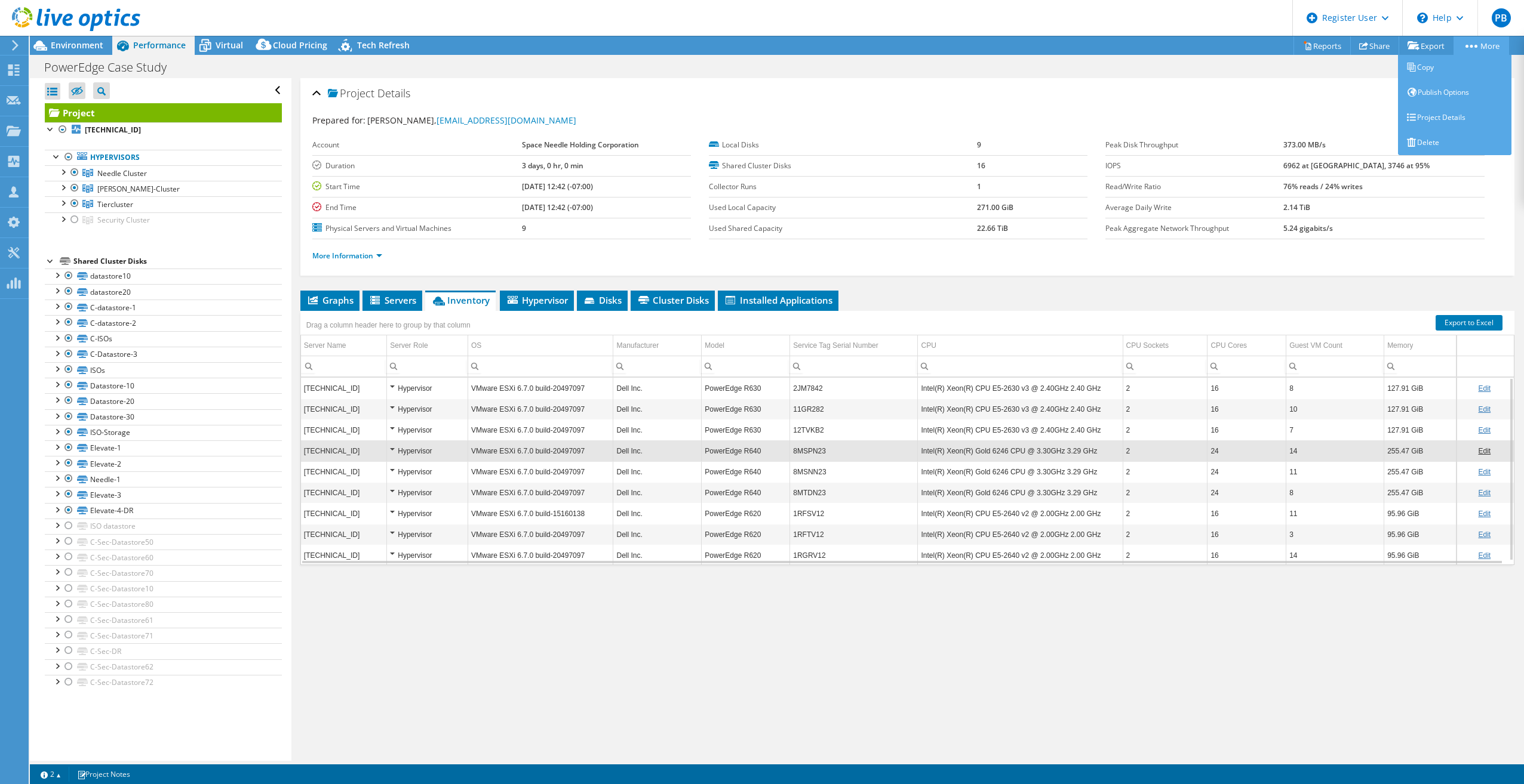
click at [1488, 41] on link "More" at bounding box center [1480, 45] width 56 height 19
click at [1435, 68] on link "Copy" at bounding box center [1455, 67] width 114 height 25
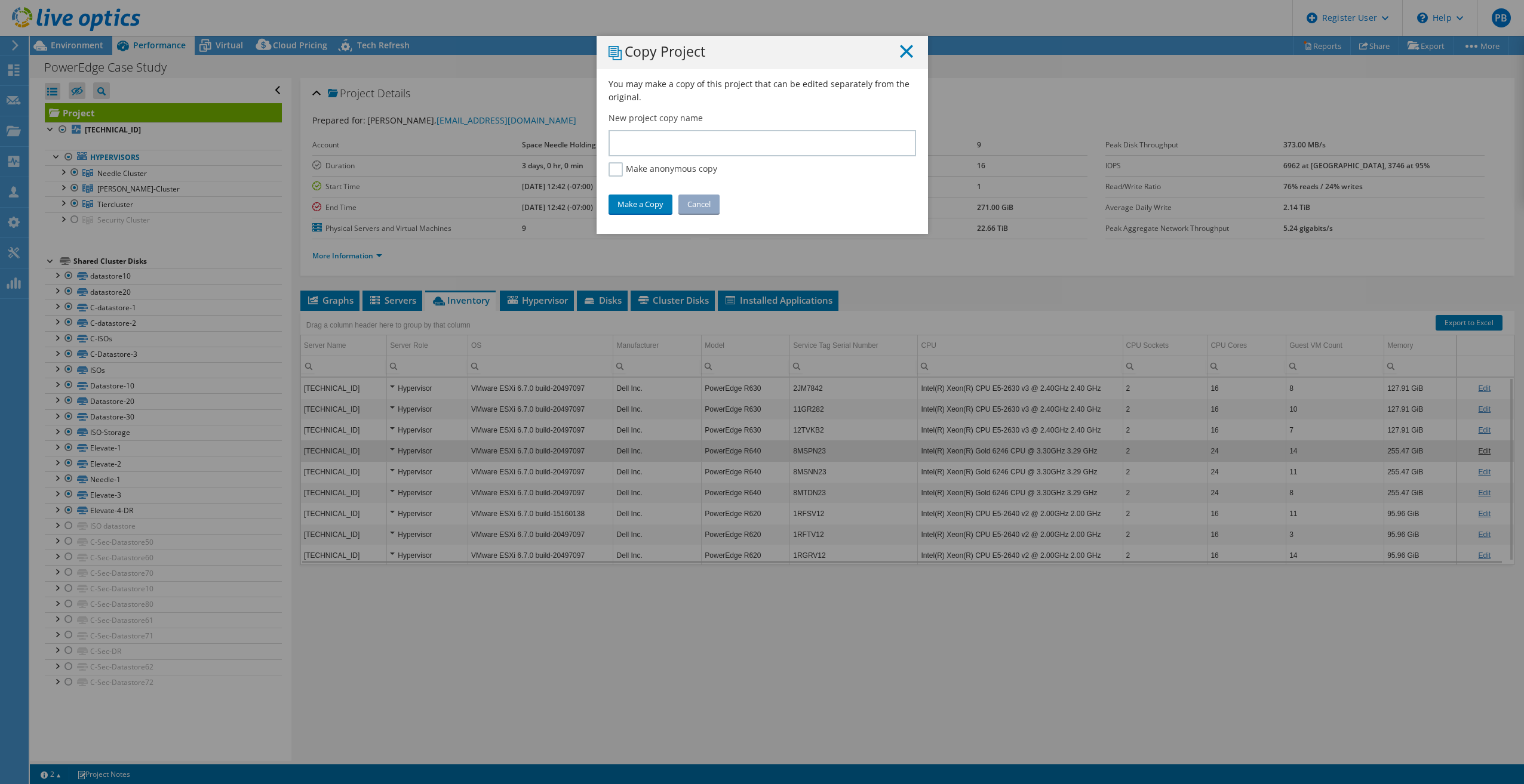
click at [894, 46] on h1 "Copy Project" at bounding box center [762, 51] width 307 height 15
click at [900, 50] on icon at bounding box center [906, 51] width 13 height 13
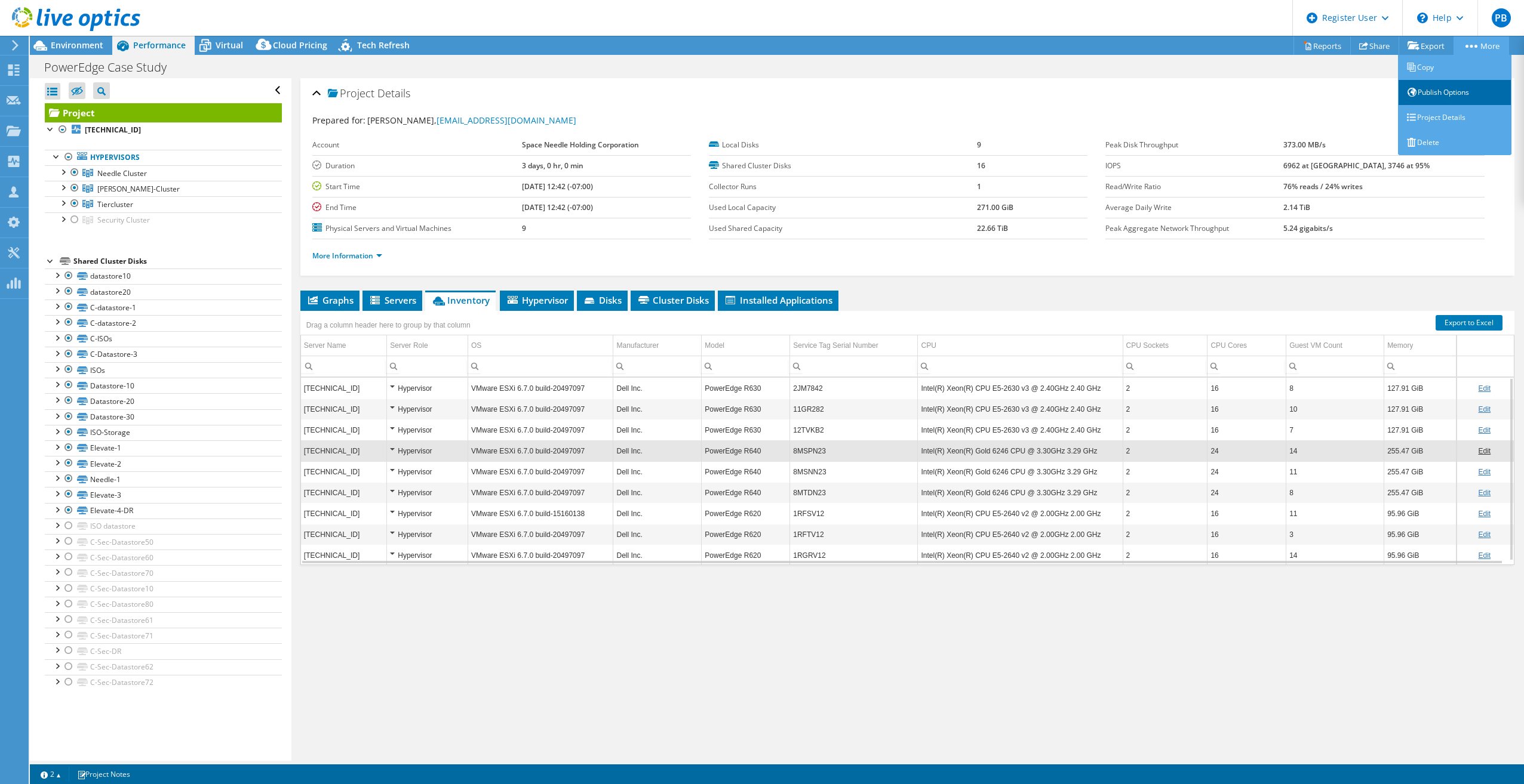
click at [1442, 94] on link "Publish Options" at bounding box center [1455, 92] width 114 height 25
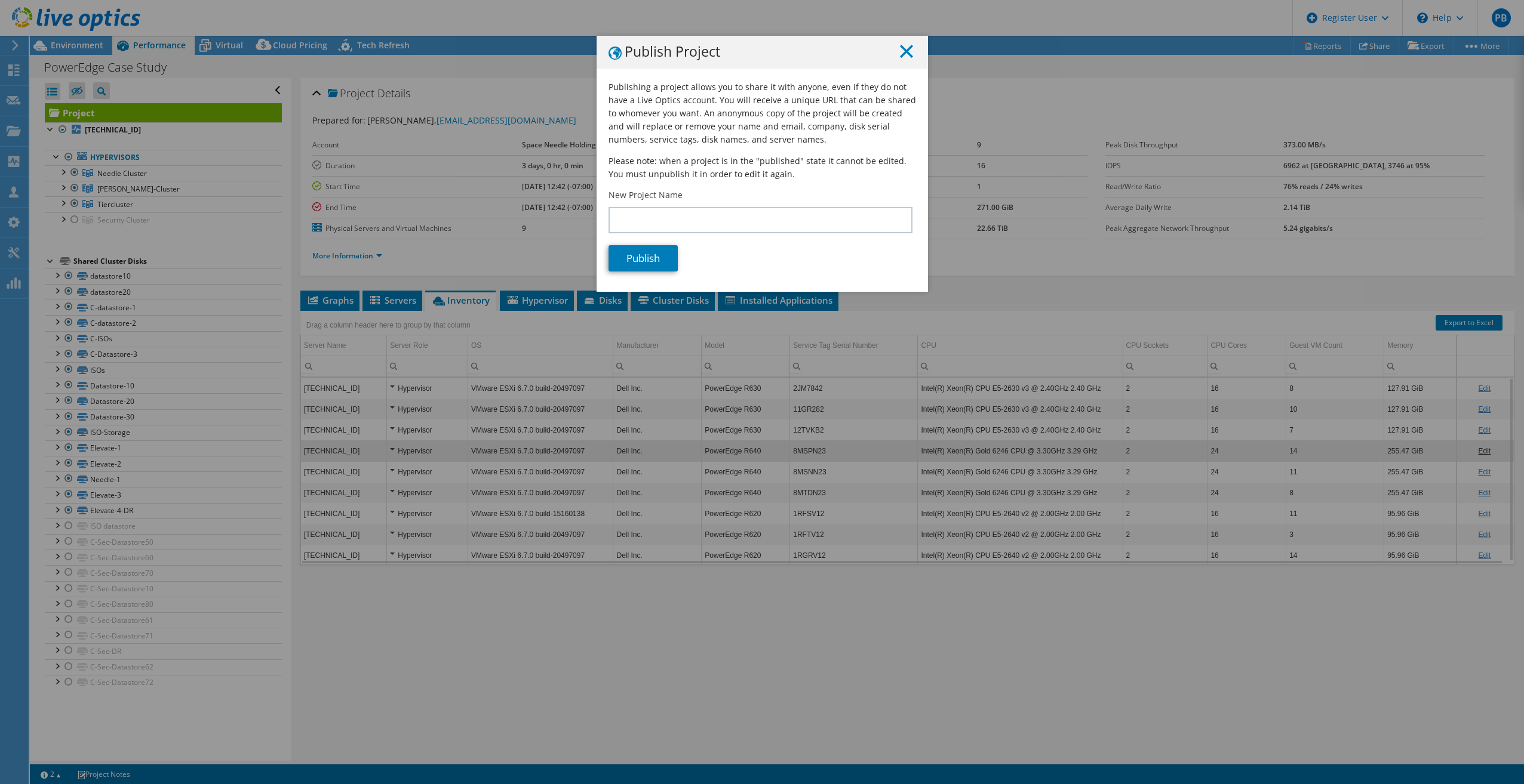
click at [901, 51] on line at bounding box center [906, 51] width 12 height 12
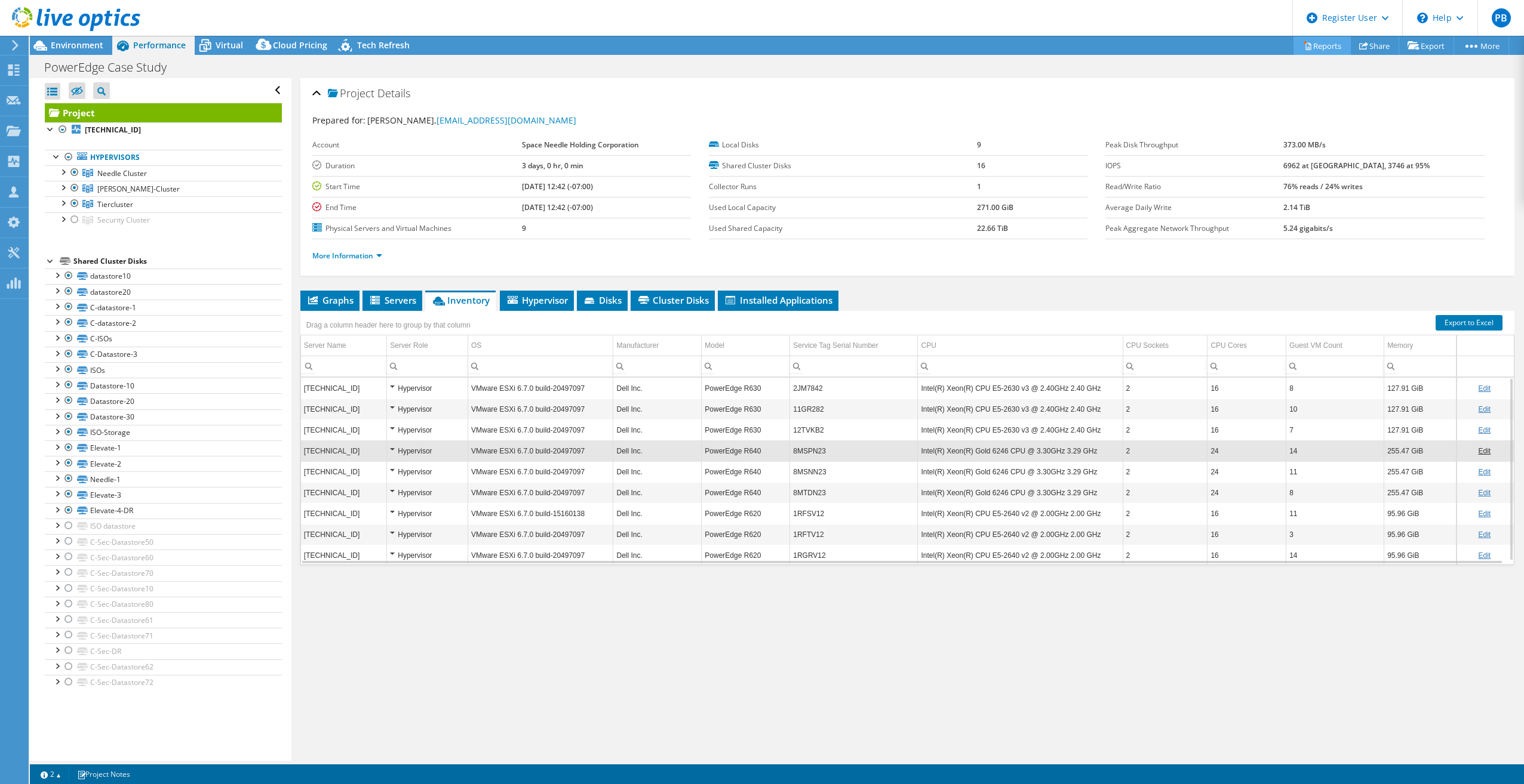
click at [1319, 42] on link "Reports" at bounding box center [1322, 45] width 58 height 19
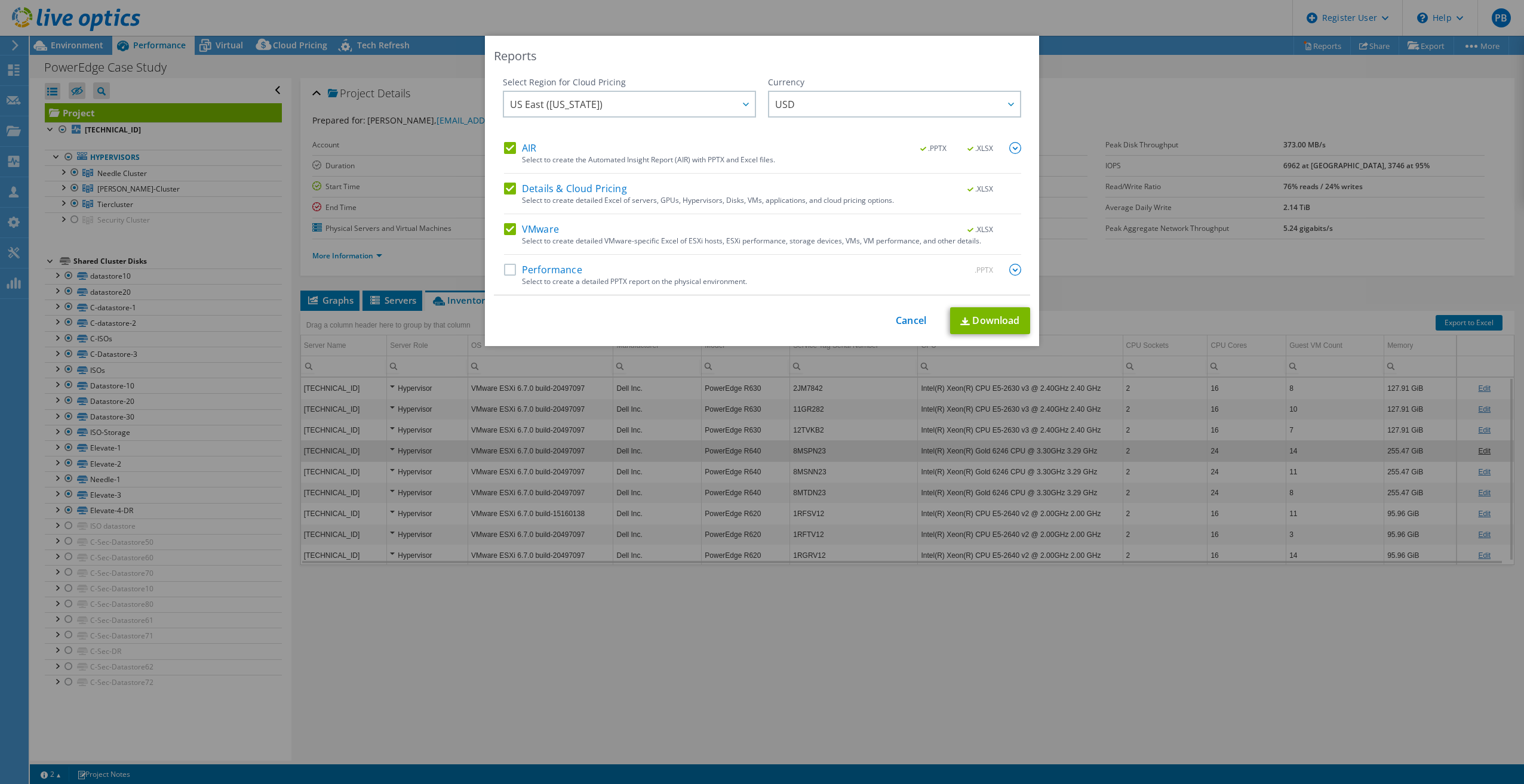
click at [509, 268] on label "Performance" at bounding box center [543, 269] width 78 height 12
click at [0, 0] on input "Performance" at bounding box center [0, 0] width 0 height 0
click at [505, 234] on label "VMware" at bounding box center [531, 228] width 55 height 12
click at [0, 0] on input "VMware" at bounding box center [0, 0] width 0 height 0
click at [510, 186] on label "Details & Cloud Pricing" at bounding box center [565, 188] width 123 height 12
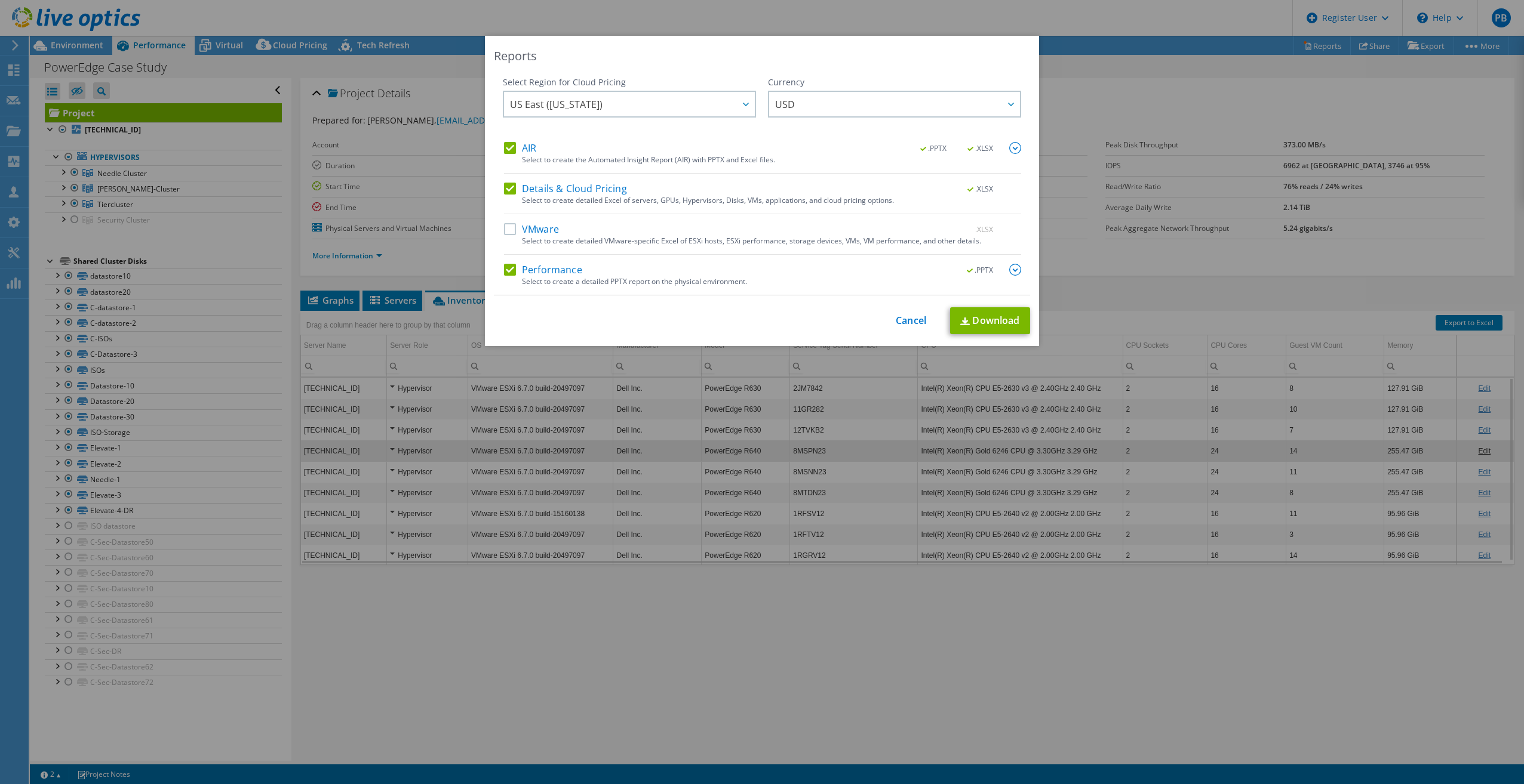
click at [0, 0] on input "Details & Cloud Pricing" at bounding box center [0, 0] width 0 height 0
click at [513, 150] on label "AIR" at bounding box center [520, 147] width 32 height 12
click at [0, 0] on input "AIR" at bounding box center [0, 0] width 0 height 0
click at [980, 314] on link "Download" at bounding box center [990, 321] width 80 height 27
click at [509, 229] on label "VMware" at bounding box center [531, 228] width 55 height 12
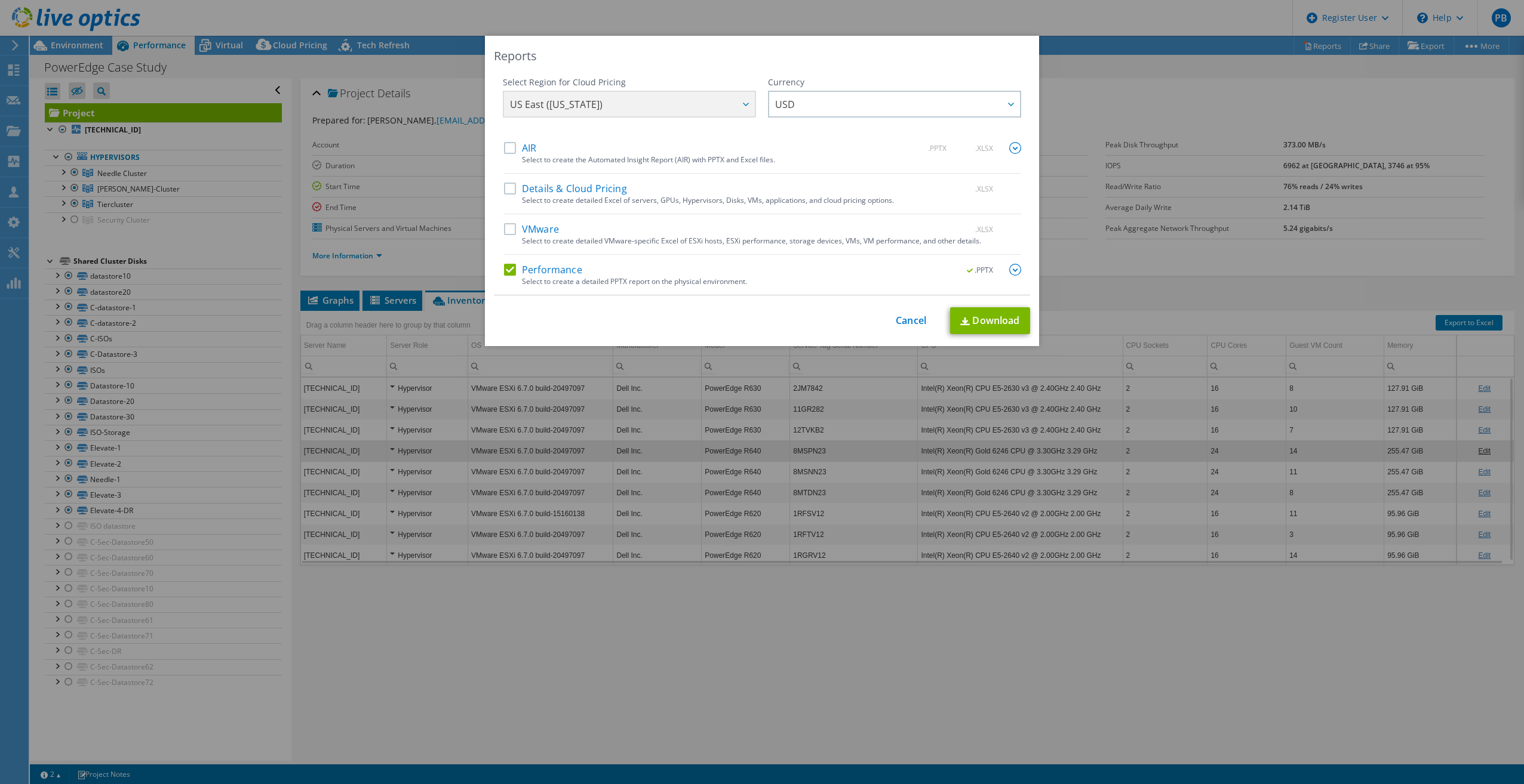
click at [0, 0] on input "VMware" at bounding box center [0, 0] width 0 height 0
click at [504, 271] on label "Performance" at bounding box center [543, 269] width 78 height 12
click at [0, 0] on input "Performance" at bounding box center [0, 0] width 0 height 0
click at [983, 318] on link "Download" at bounding box center [990, 321] width 80 height 27
click at [917, 321] on link "Cancel" at bounding box center [910, 321] width 30 height 12
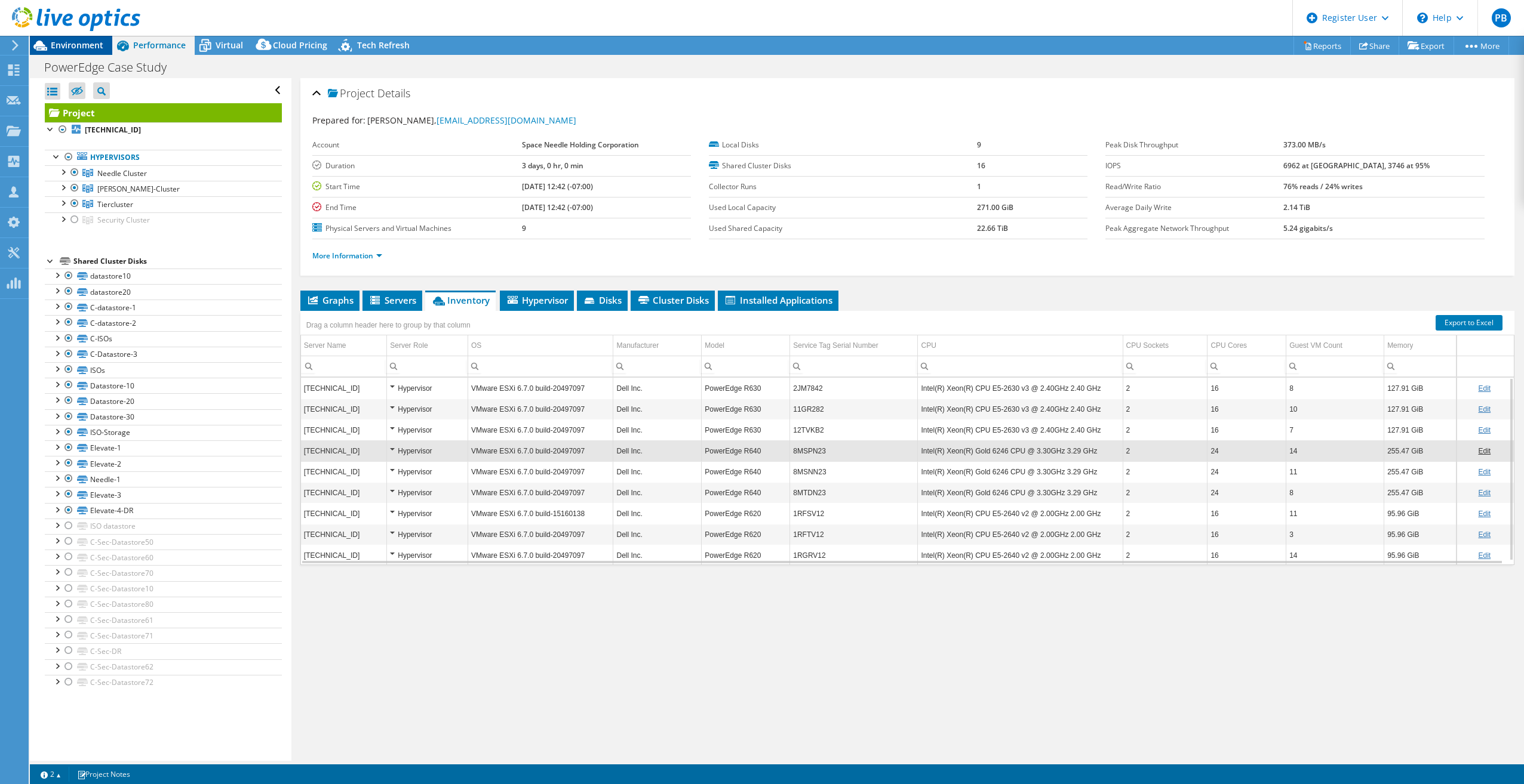
click at [81, 49] on span "Environment" at bounding box center [76, 44] width 52 height 12
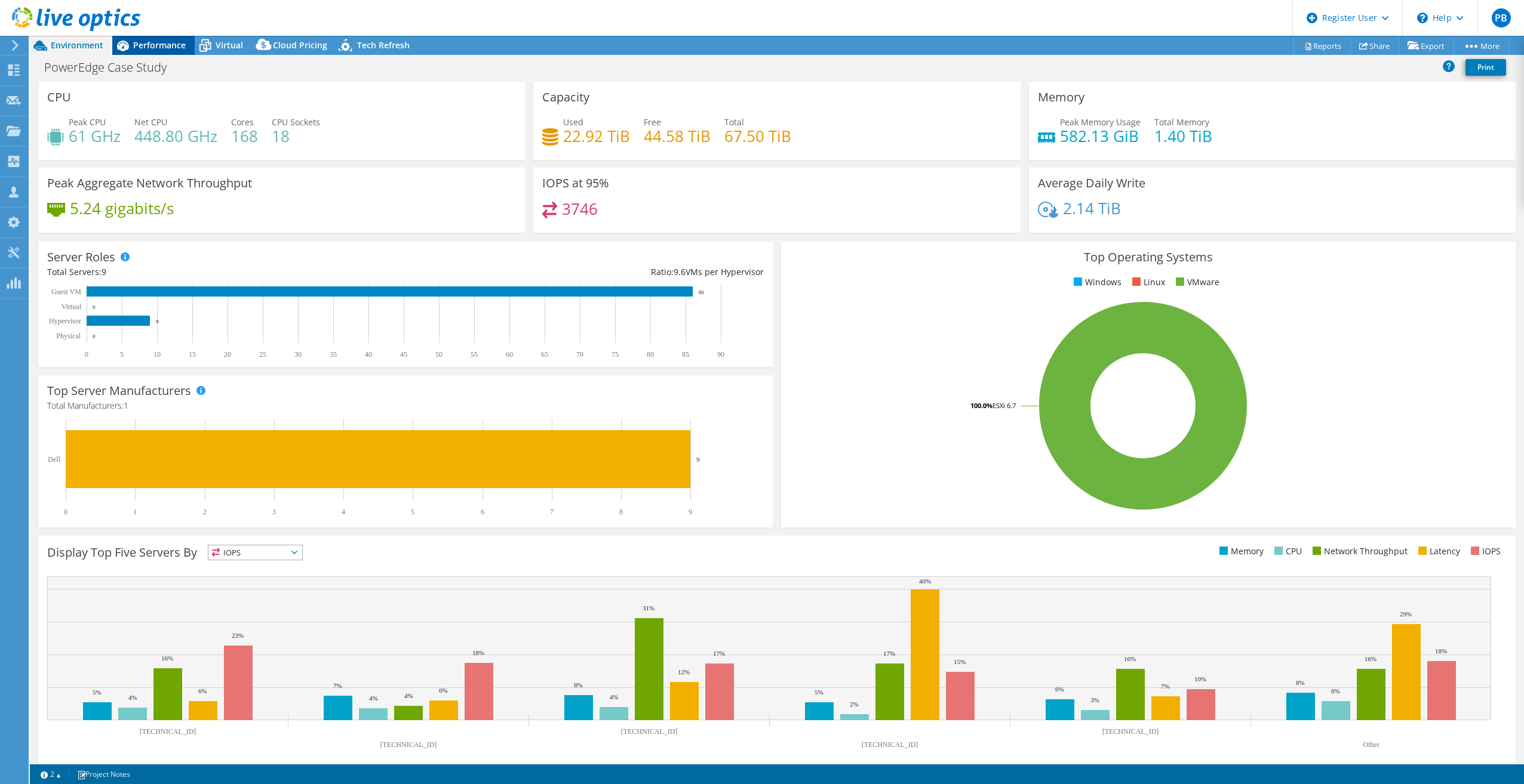
click at [163, 48] on span "Performance" at bounding box center [159, 44] width 52 height 12
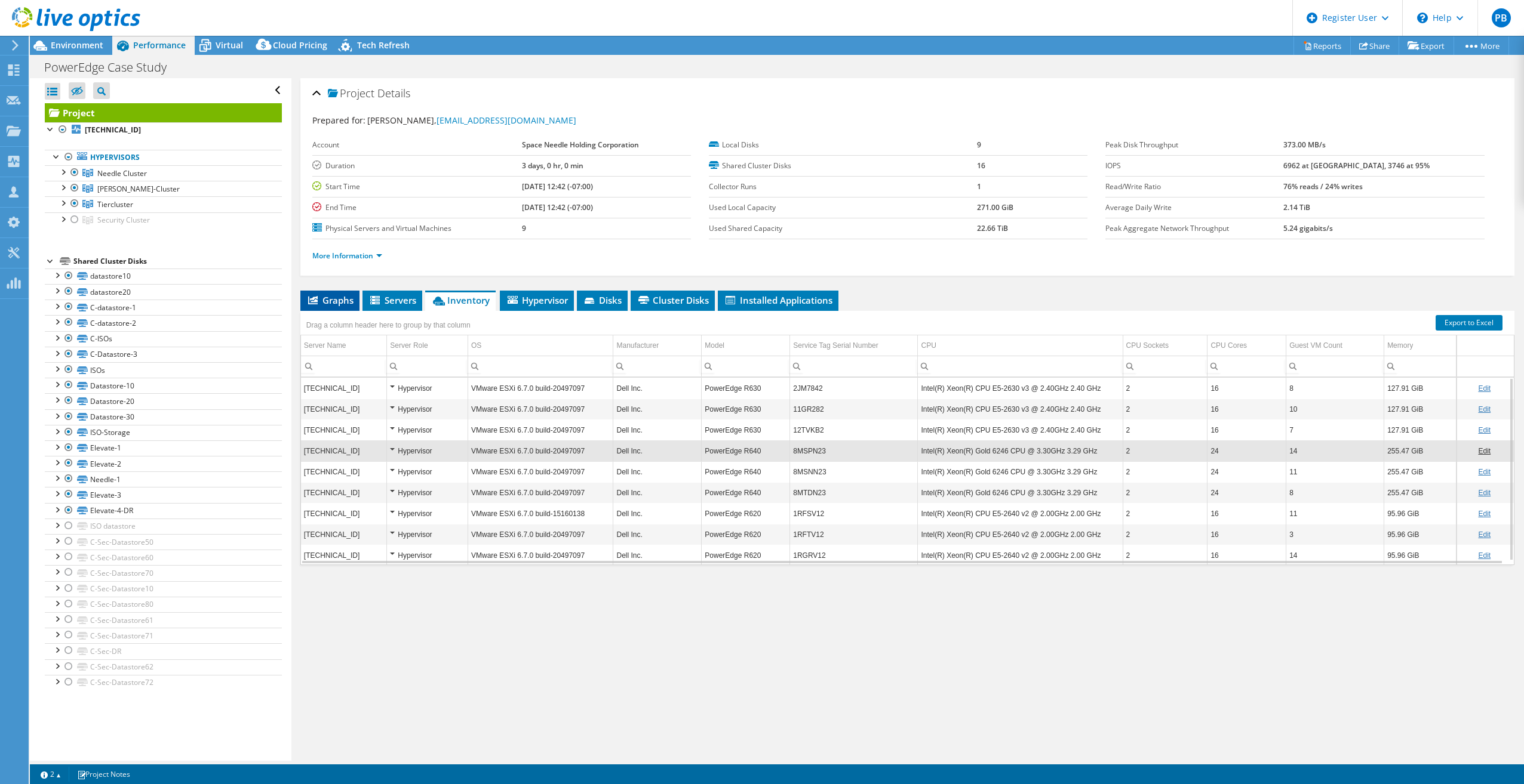
click at [332, 297] on span "Graphs" at bounding box center [329, 299] width 47 height 12
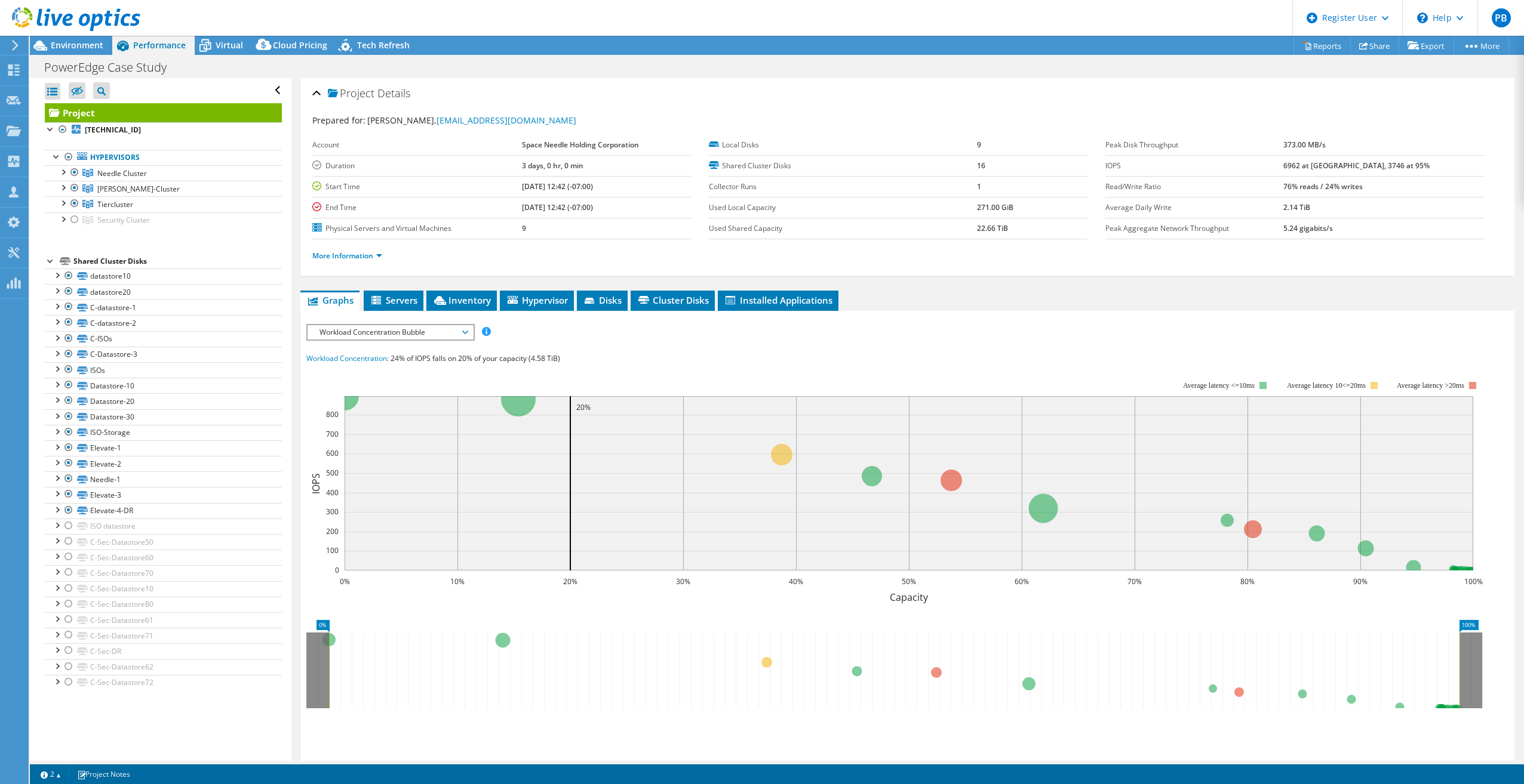
click at [398, 325] on span "Workload Concentration Bubble" at bounding box center [390, 332] width 154 height 14
click at [370, 413] on li "CPU Percentage" at bounding box center [390, 418] width 165 height 14
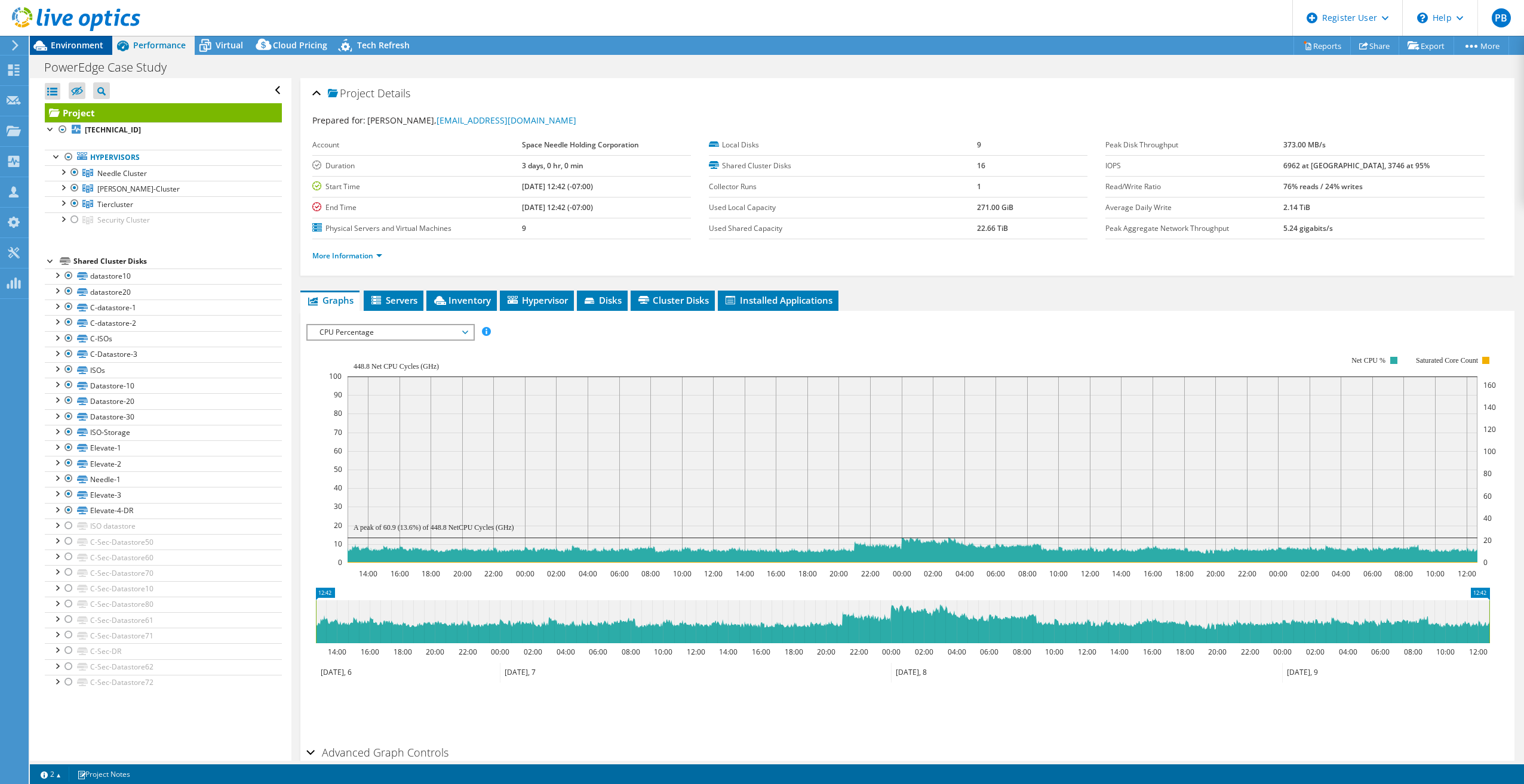
click at [67, 42] on span "Environment" at bounding box center [76, 44] width 52 height 12
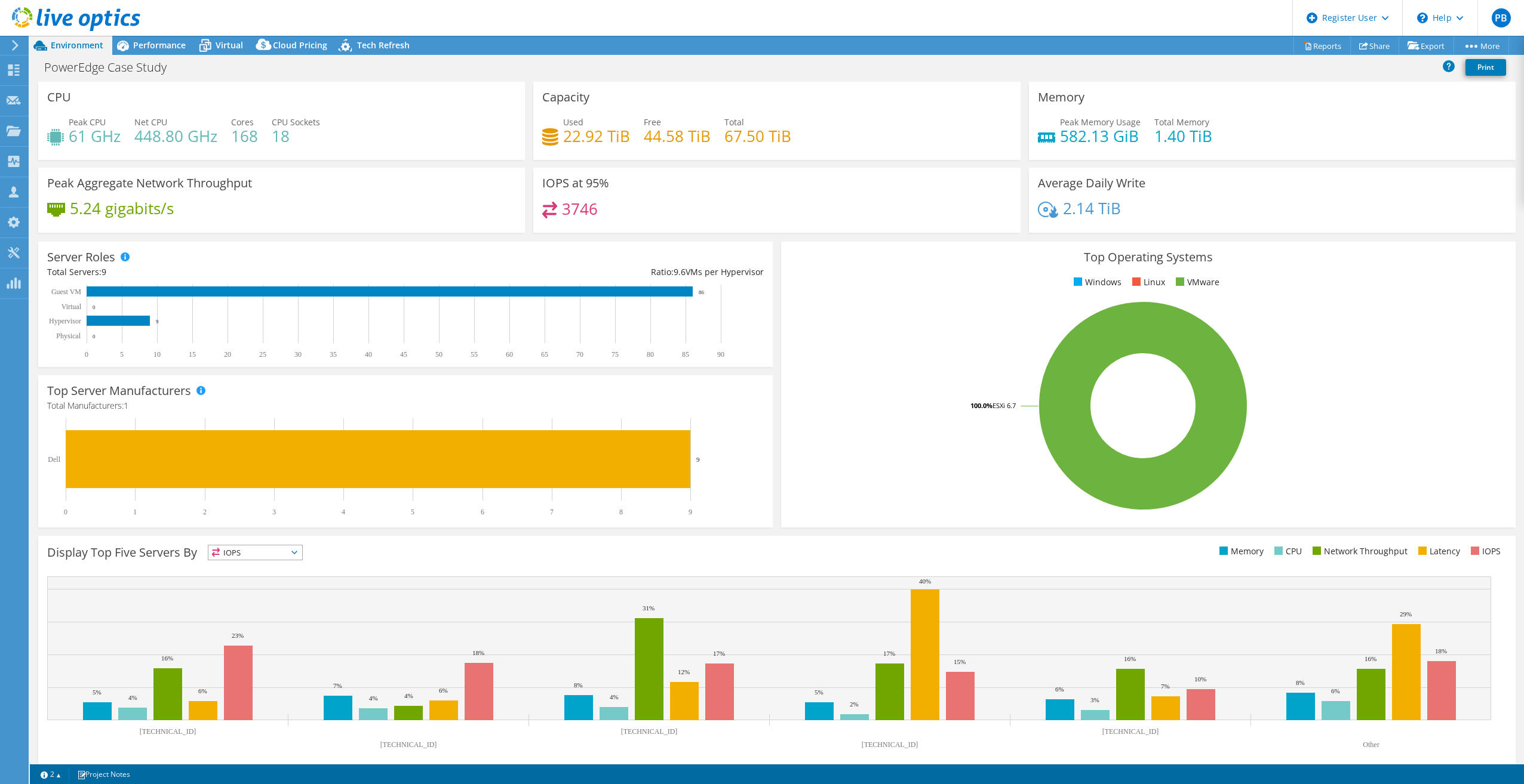
drag, startPoint x: 334, startPoint y: 123, endPoint x: 367, endPoint y: 122, distance: 33.0
drag, startPoint x: 367, startPoint y: 122, endPoint x: 266, endPoint y: 108, distance: 102.0
click at [266, 108] on div "CPU Peak CPU 61 GHz Net CPU 448.80 GHz Cores 168 CPU Sockets 18" at bounding box center [282, 121] width 487 height 78
drag, startPoint x: 460, startPoint y: 131, endPoint x: 472, endPoint y: 132, distance: 12.0
drag, startPoint x: 472, startPoint y: 132, endPoint x: 378, endPoint y: 125, distance: 94.3
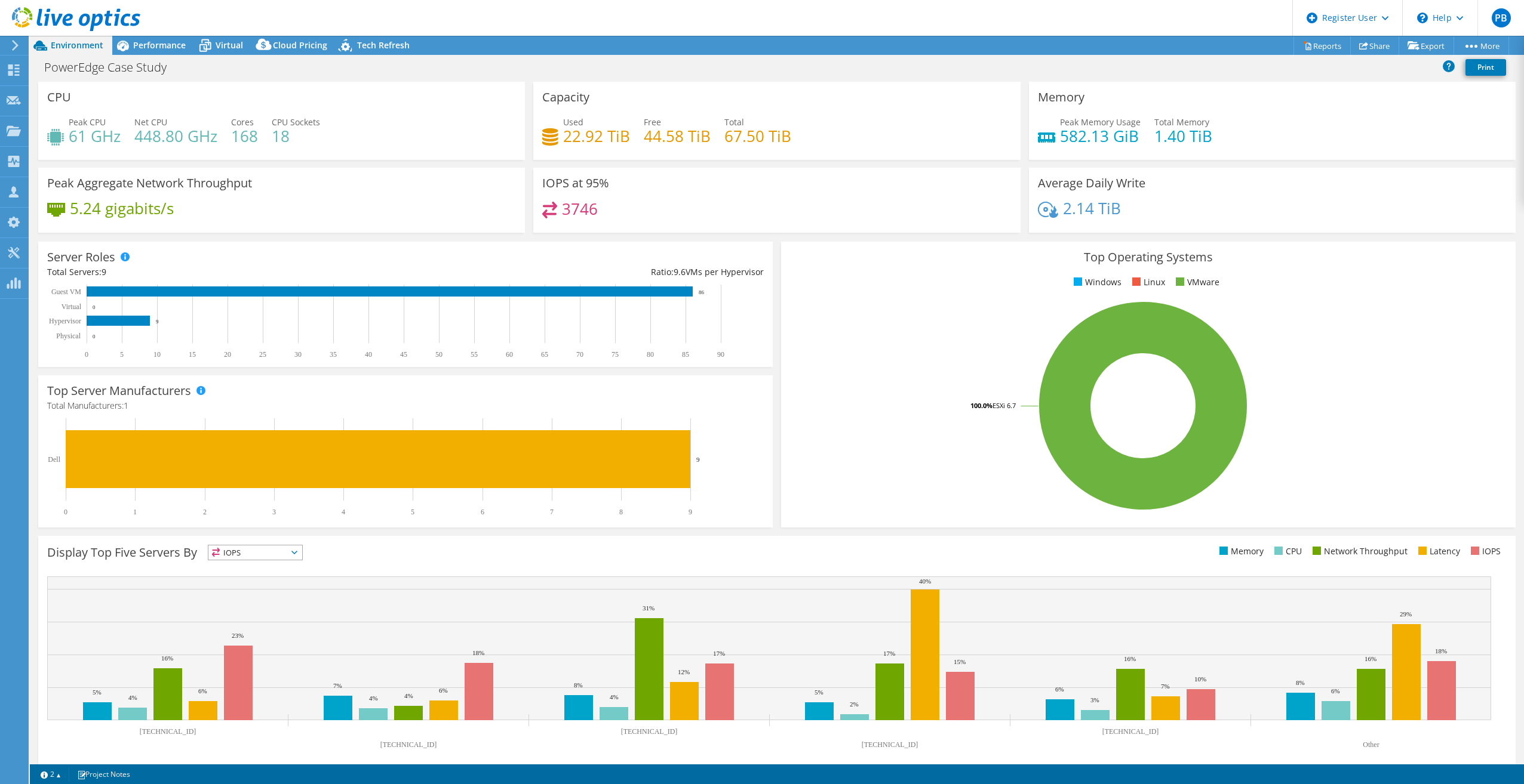
click at [378, 125] on div "Peak CPU 61 GHz Net CPU 448.80 GHz Cores 168 CPU Sockets 18" at bounding box center [282, 135] width 469 height 39
click at [149, 42] on span "Performance" at bounding box center [159, 44] width 52 height 12
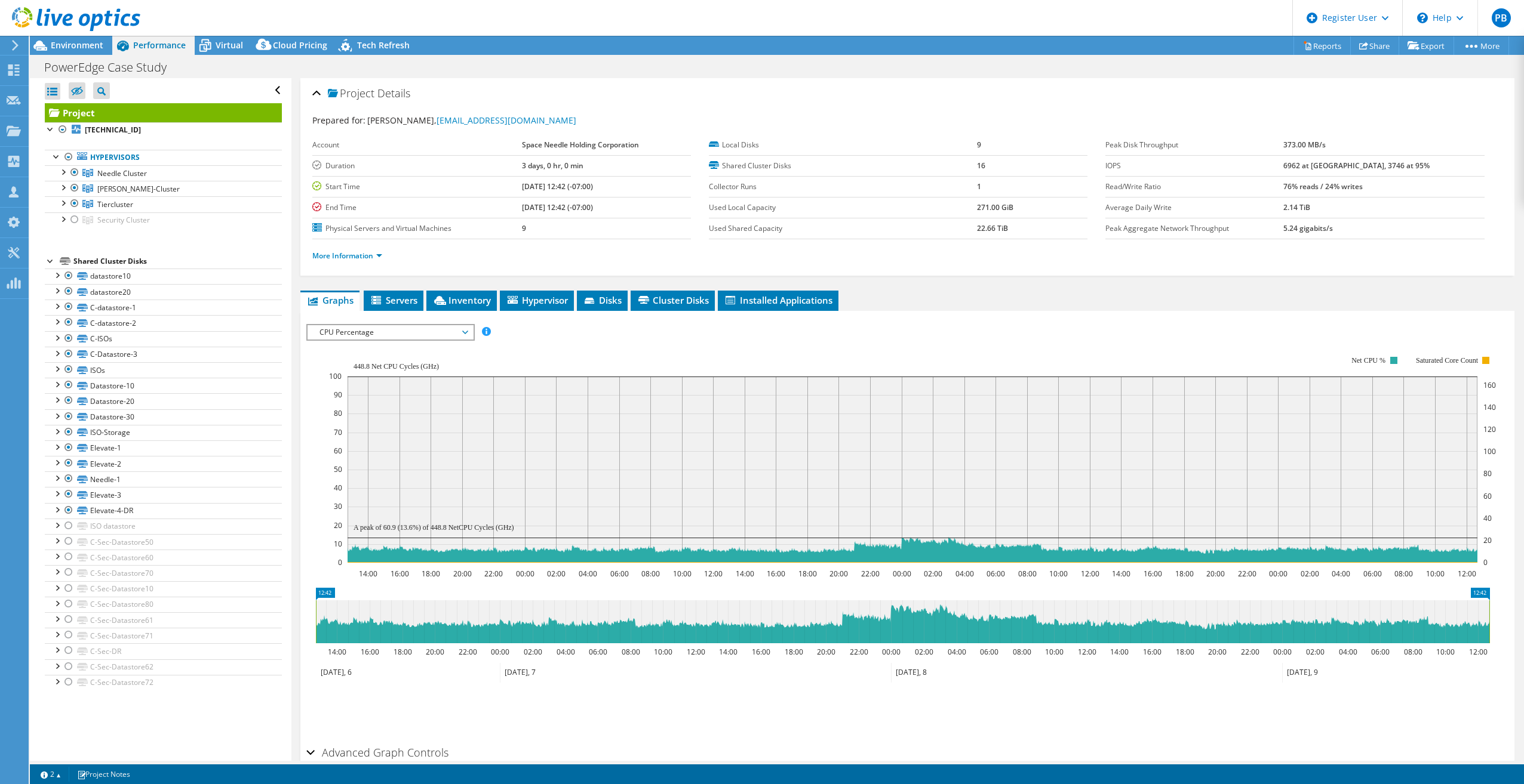
drag, startPoint x: 425, startPoint y: 329, endPoint x: 420, endPoint y: 344, distance: 15.8
click at [425, 332] on span "CPU Percentage" at bounding box center [390, 332] width 154 height 14
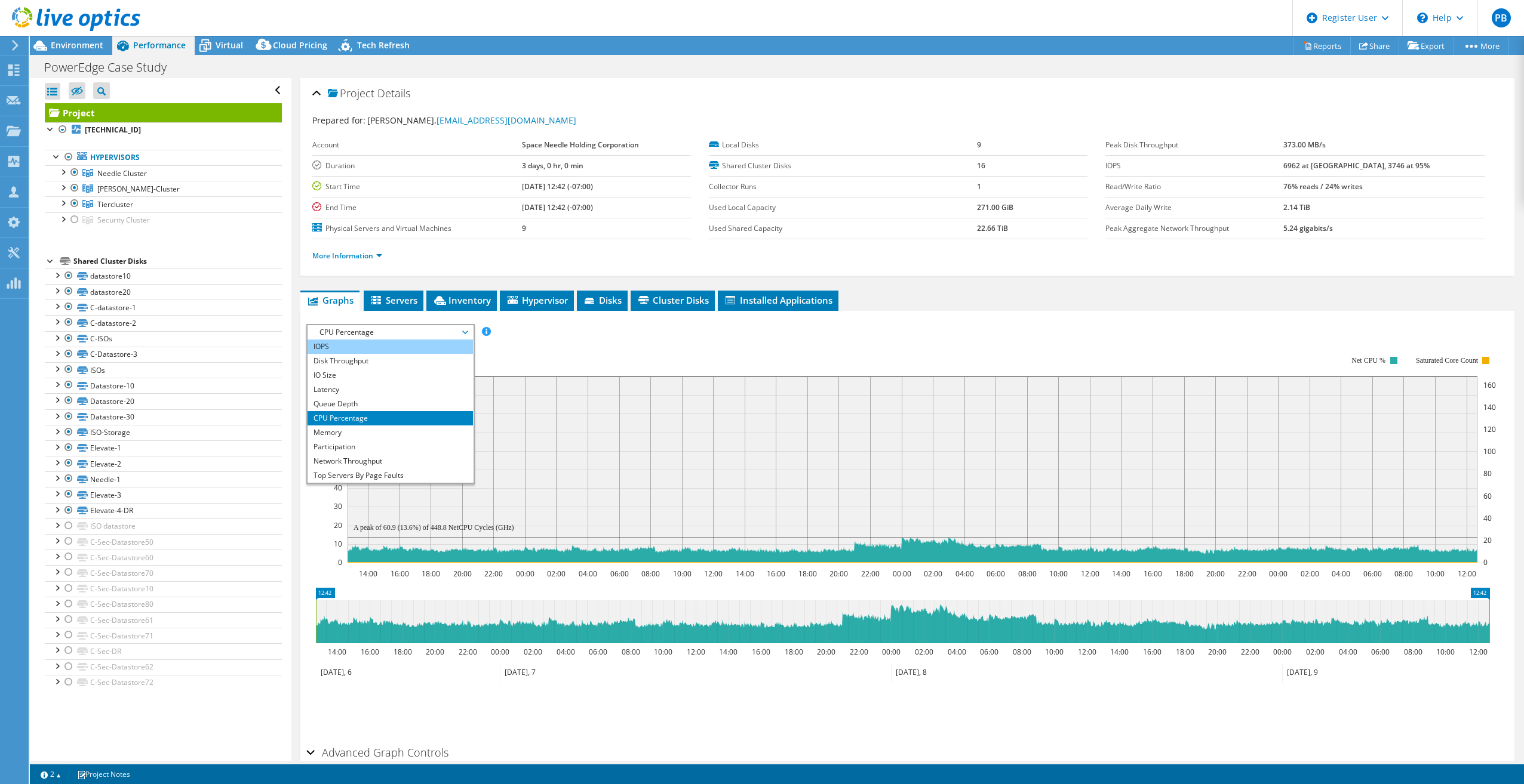
click at [417, 347] on li "IOPS" at bounding box center [390, 346] width 165 height 14
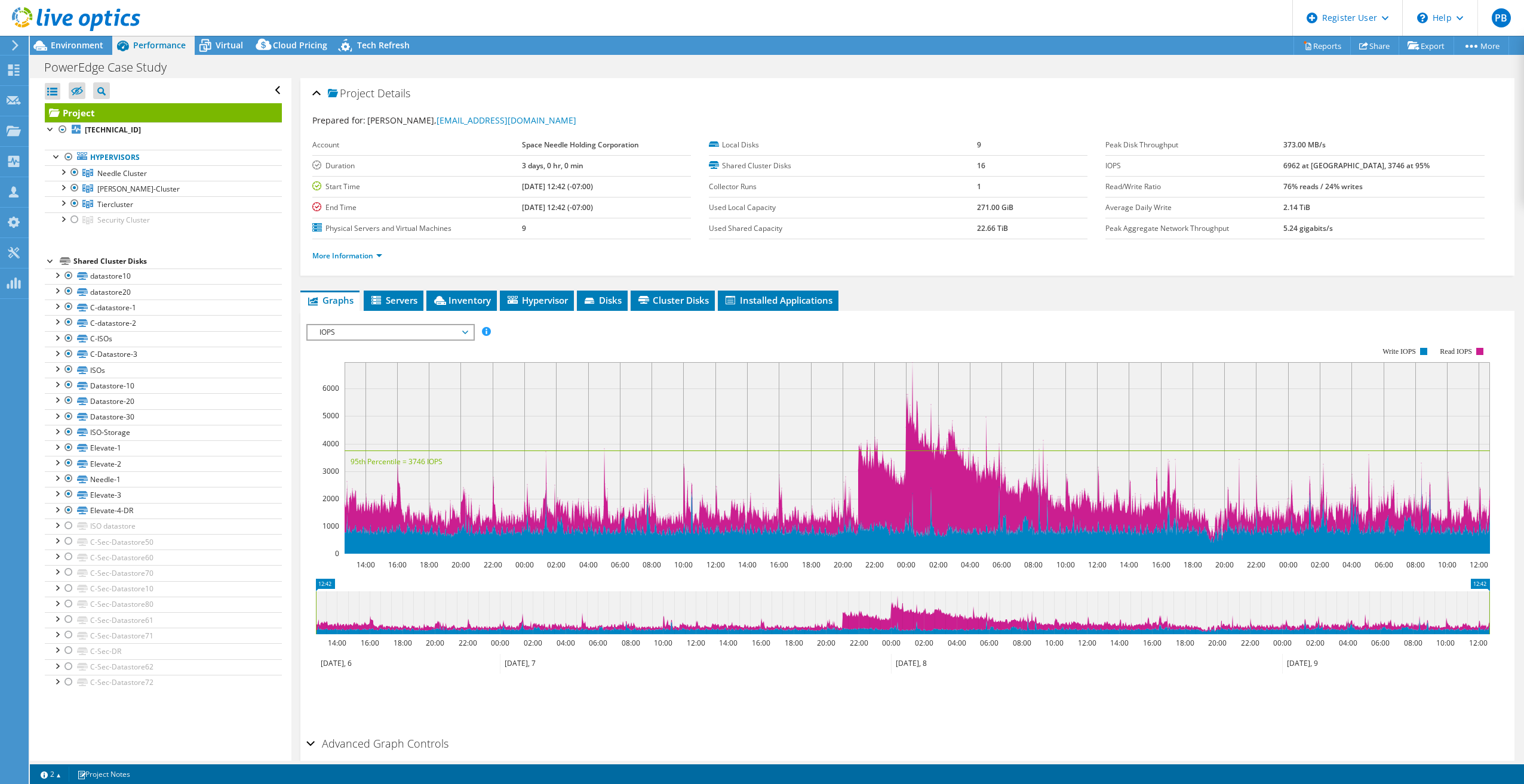
click at [379, 331] on span "IOPS" at bounding box center [390, 332] width 154 height 14
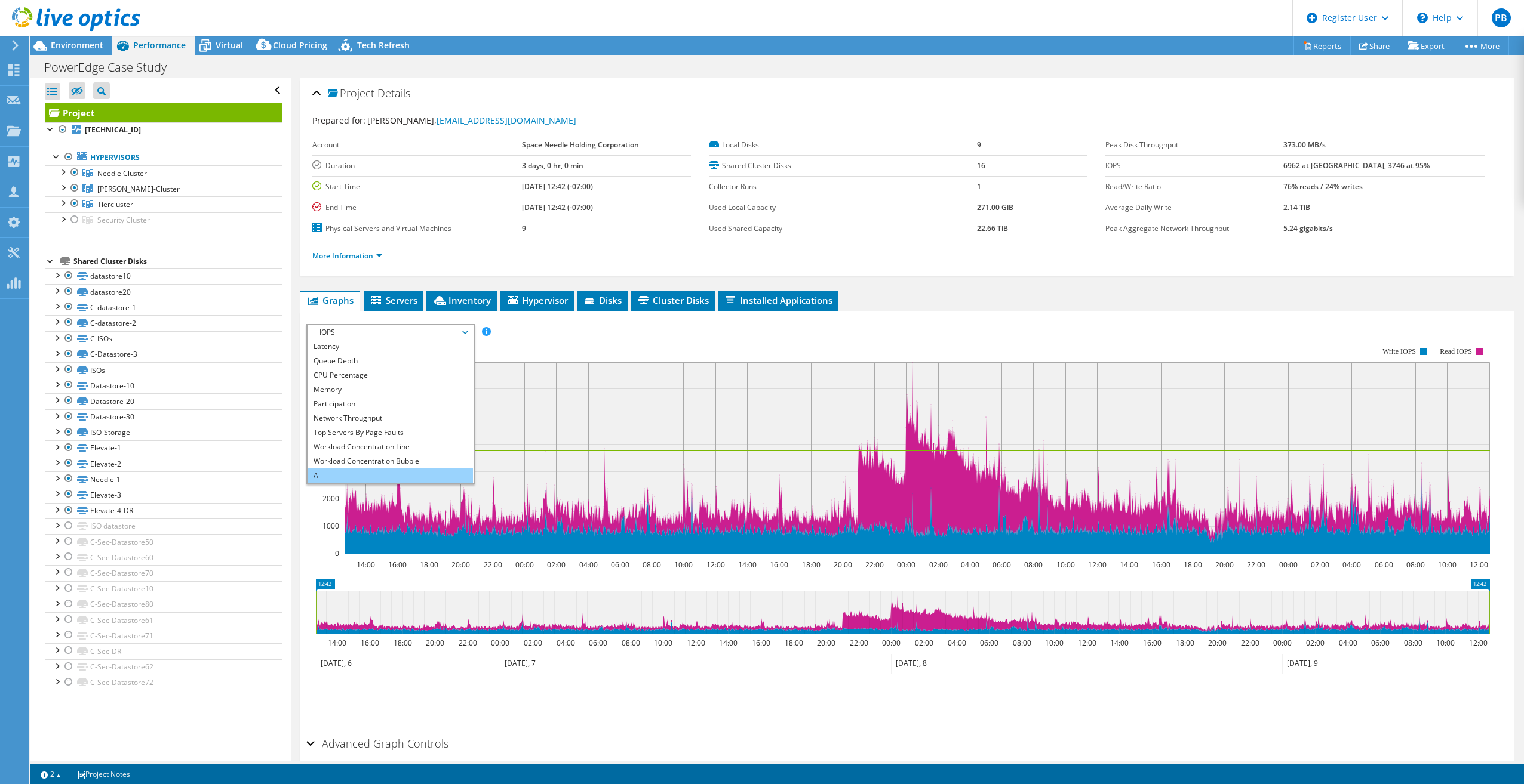
click at [370, 472] on li "All" at bounding box center [390, 476] width 165 height 14
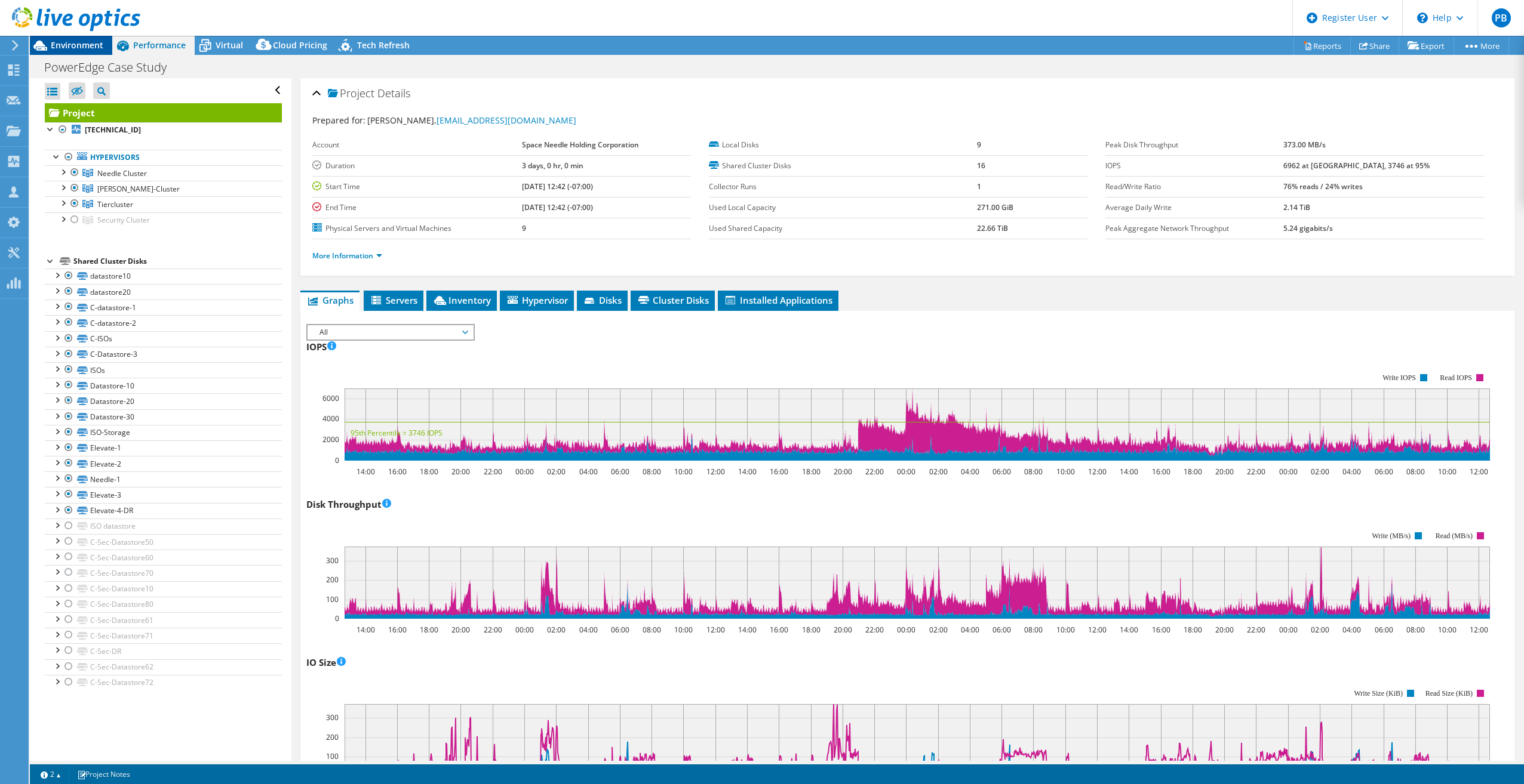
click at [70, 46] on span "Environment" at bounding box center [76, 44] width 52 height 12
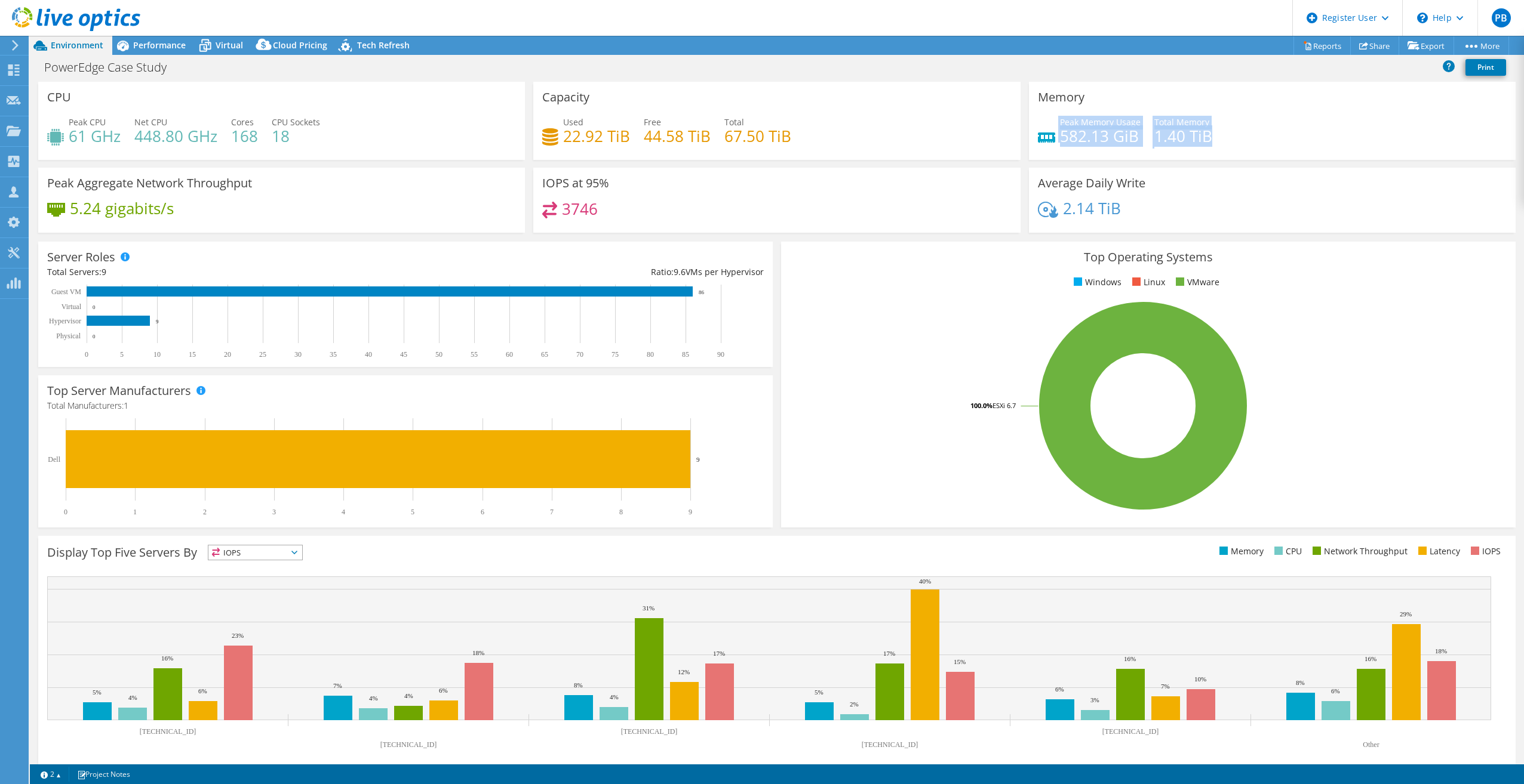
drag, startPoint x: 1202, startPoint y: 138, endPoint x: 1039, endPoint y: 121, distance: 163.9
click at [1039, 121] on div "Peak Memory Usage 582.13 GiB Total Memory 1.40 TiB" at bounding box center [1272, 135] width 469 height 39
copy div "Peak Memory Usage 582.13 GiB Total Memory 1.40 TiB"
click at [1099, 138] on h4 "582.13 GiB" at bounding box center [1099, 136] width 81 height 13
